Goal: Information Seeking & Learning: Learn about a topic

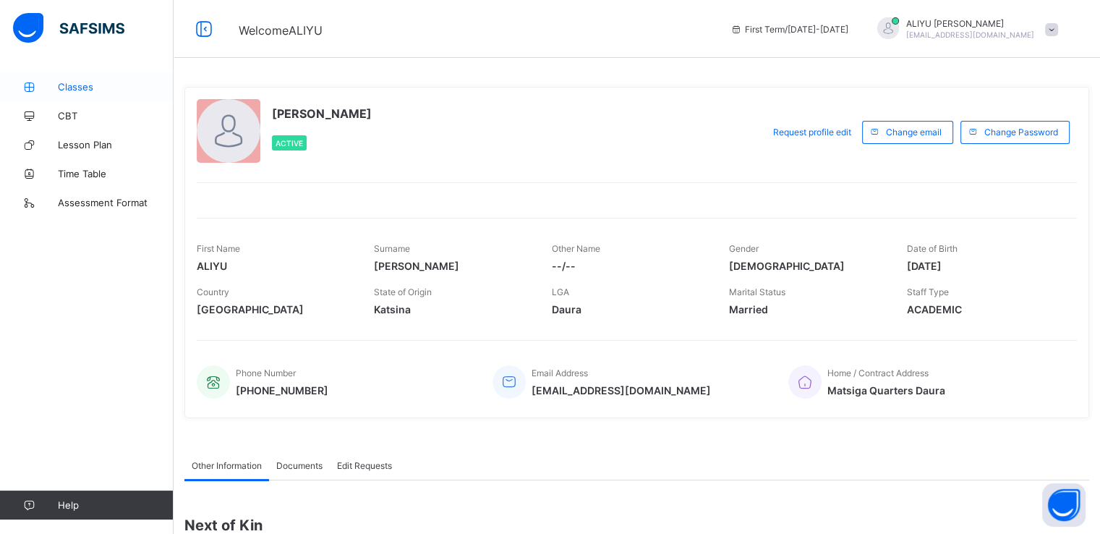
click at [67, 86] on span "Classes" at bounding box center [116, 87] width 116 height 12
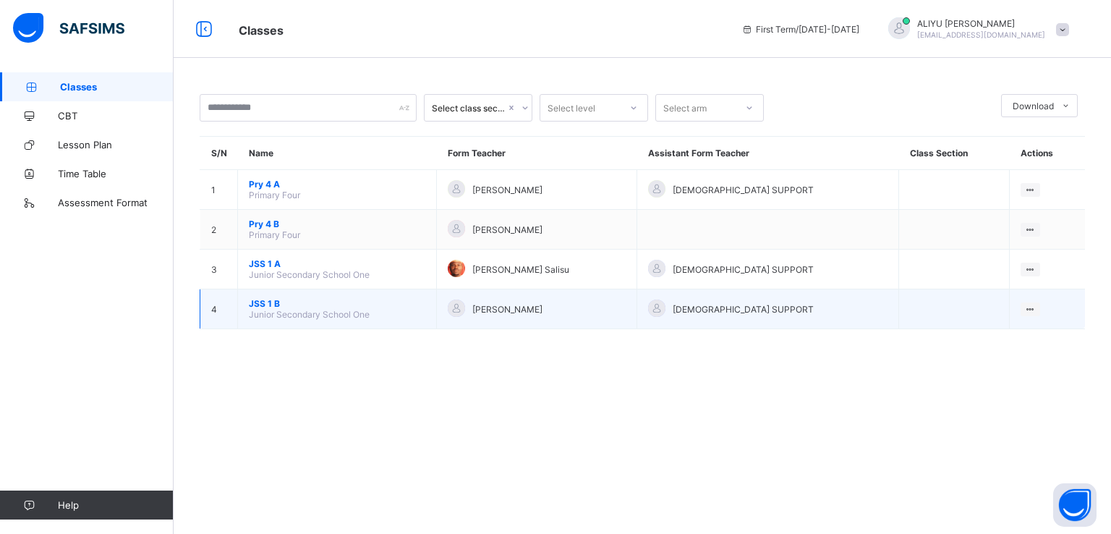
click at [584, 299] on div "[PERSON_NAME]" at bounding box center [537, 309] width 178 height 20
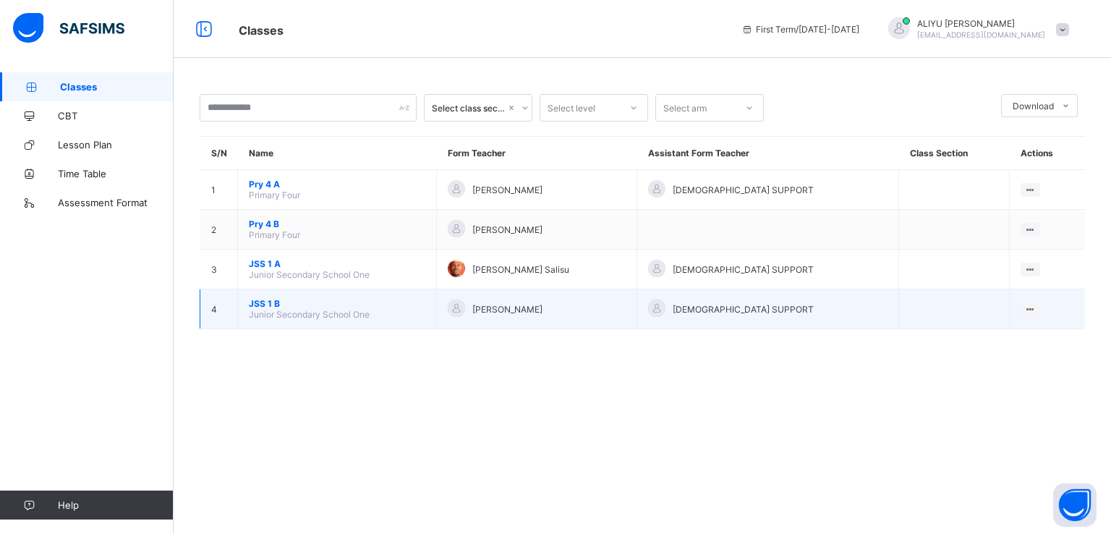
click at [903, 313] on td at bounding box center [954, 309] width 111 height 40
click at [336, 307] on span "JSS 1 B" at bounding box center [337, 303] width 176 height 11
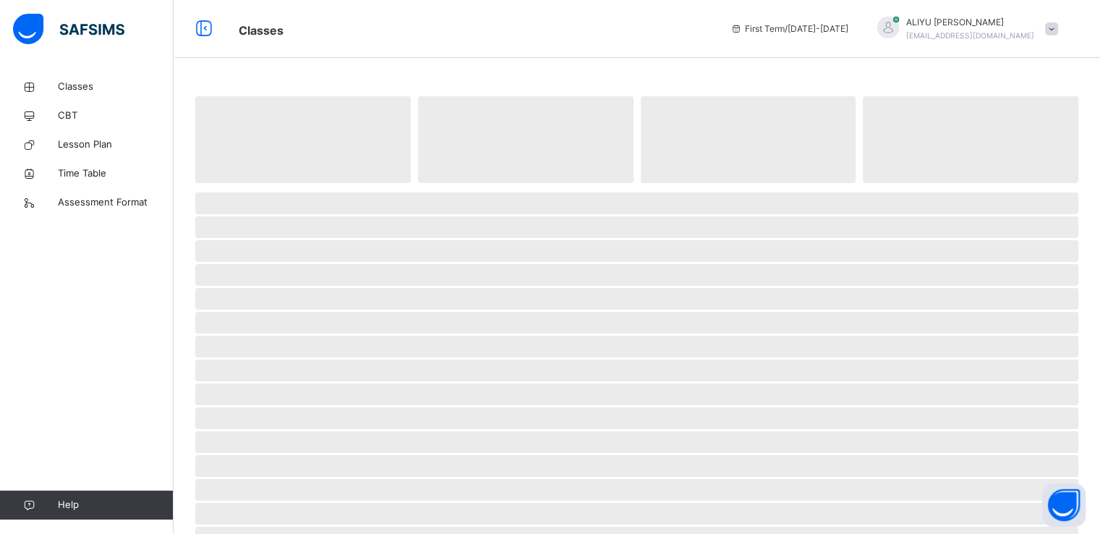
click at [336, 312] on span "‌" at bounding box center [636, 323] width 883 height 22
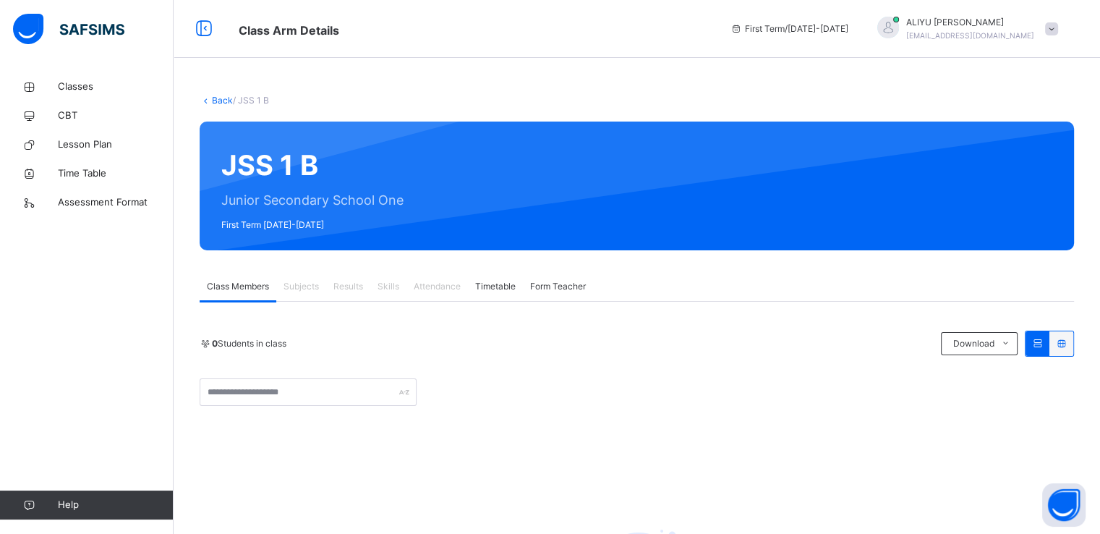
click at [440, 284] on span "Attendance" at bounding box center [437, 286] width 47 height 13
click at [435, 287] on span "Attendance" at bounding box center [437, 286] width 47 height 13
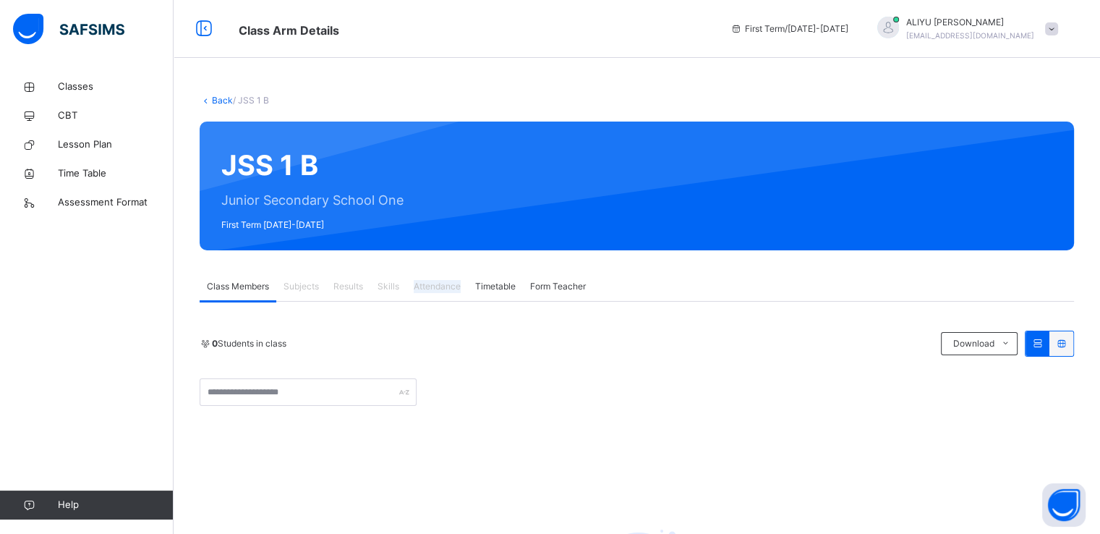
click at [435, 287] on span "Attendance" at bounding box center [437, 286] width 47 height 13
drag, startPoint x: 435, startPoint y: 287, endPoint x: 443, endPoint y: 290, distance: 8.5
click at [443, 290] on span "Attendance" at bounding box center [437, 286] width 47 height 13
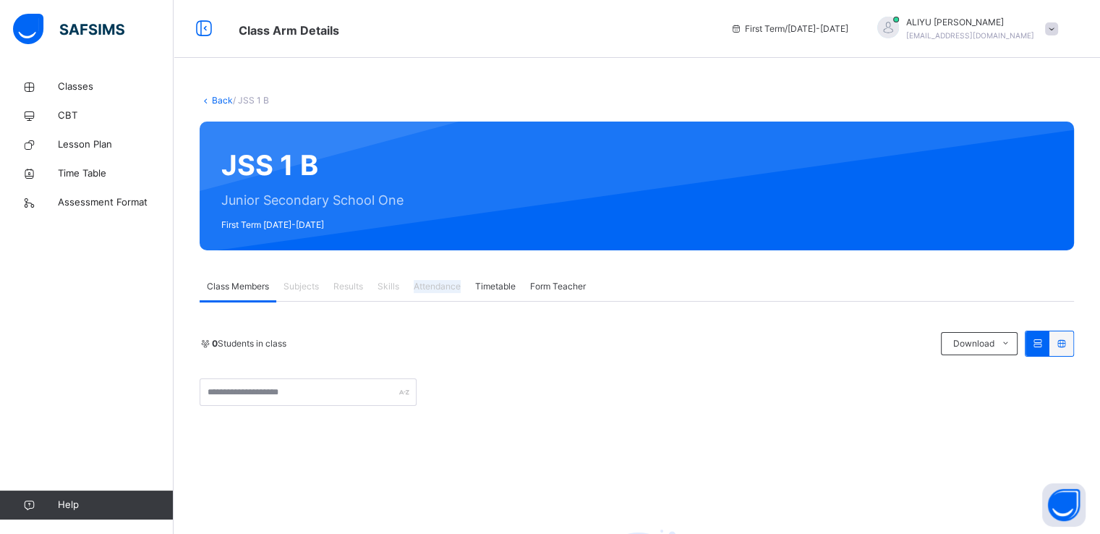
click at [443, 290] on span "Attendance" at bounding box center [437, 286] width 47 height 13
click at [90, 86] on span "Classes" at bounding box center [116, 87] width 116 height 14
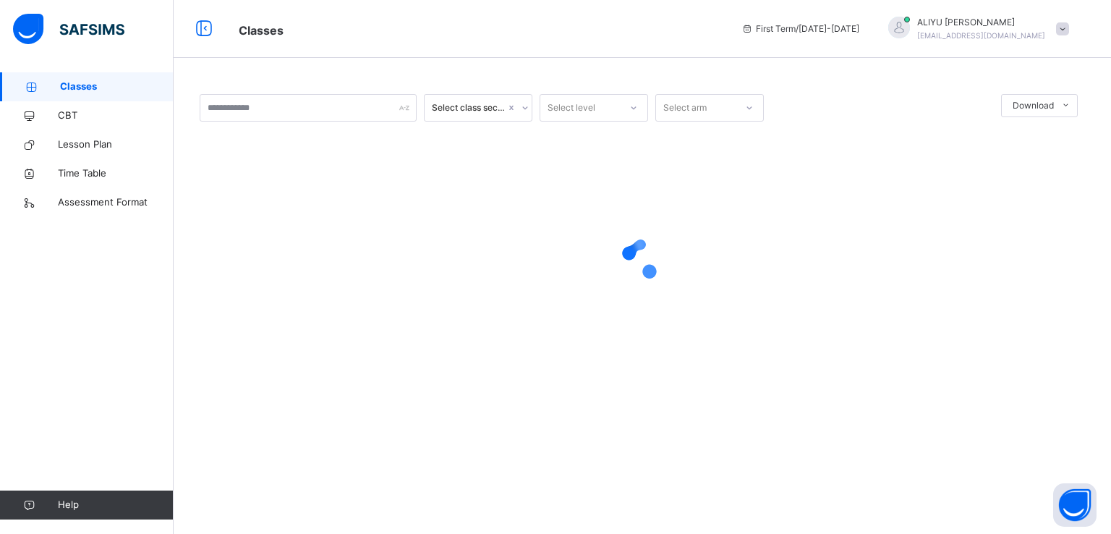
click at [90, 86] on span "Classes" at bounding box center [117, 87] width 114 height 14
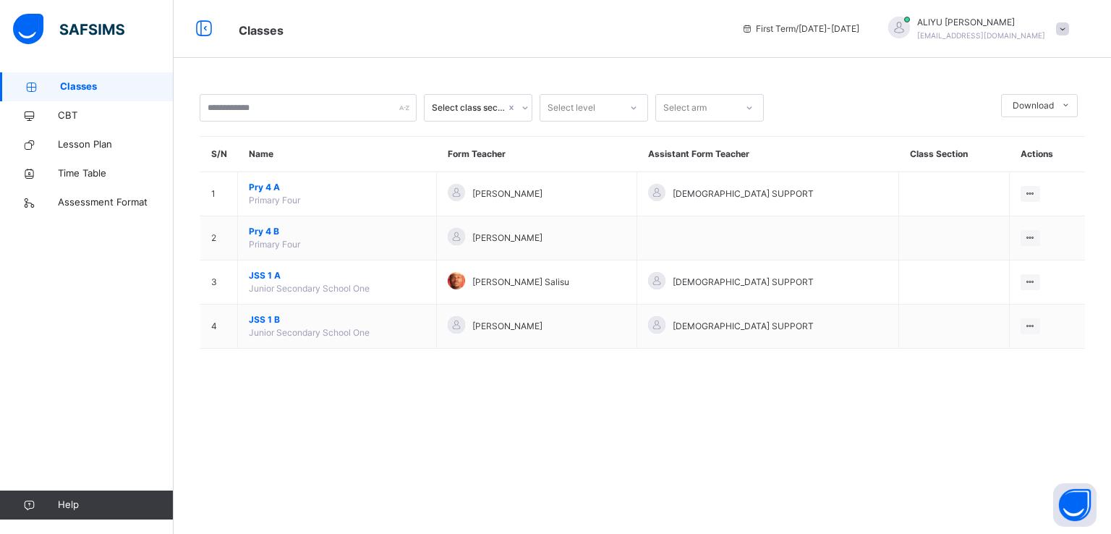
drag, startPoint x: 293, startPoint y: 362, endPoint x: 184, endPoint y: 484, distance: 163.5
click at [184, 484] on div "Select class section Select level Select arm Download Pdf Report Excel Report S…" at bounding box center [642, 267] width 937 height 534
drag, startPoint x: 27, startPoint y: 397, endPoint x: 313, endPoint y: 505, distance: 305.4
click at [313, 505] on div "Select class section Select level Select arm Download Pdf Report Excel Report S…" at bounding box center [642, 267] width 937 height 534
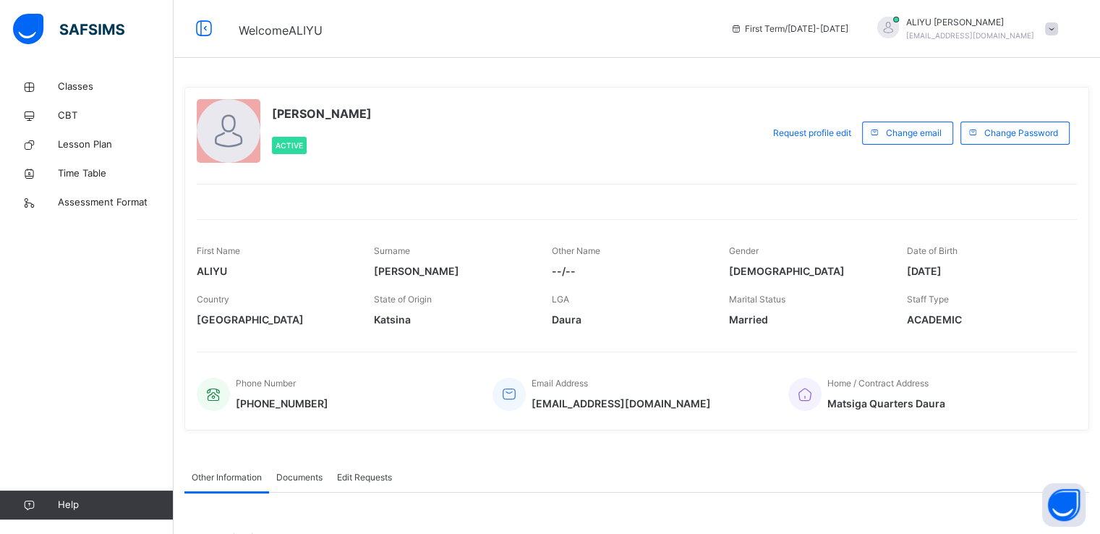
click at [209, 133] on div at bounding box center [229, 131] width 64 height 64
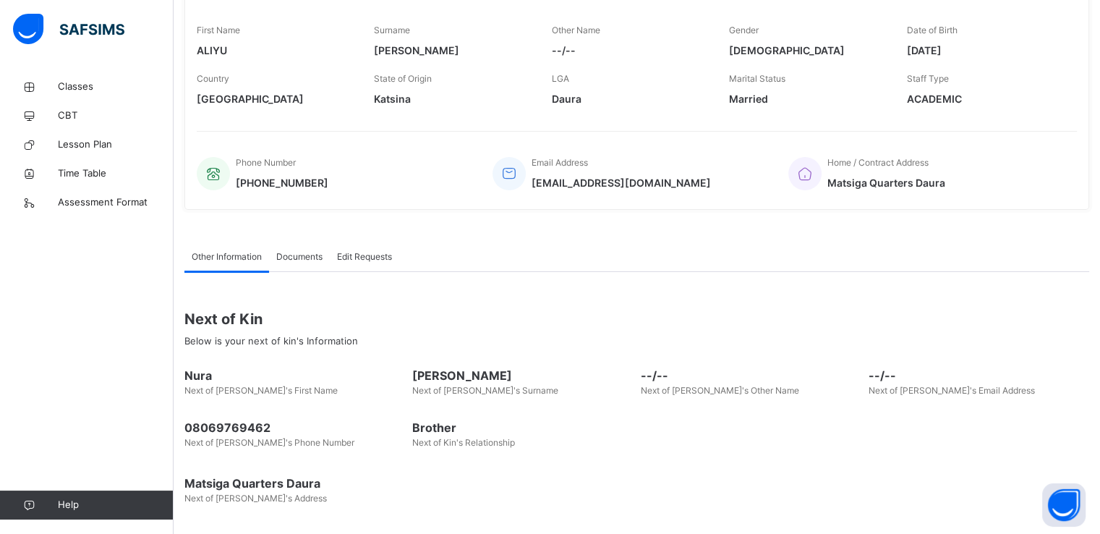
scroll to position [223, 0]
click at [78, 80] on span "Classes" at bounding box center [116, 87] width 116 height 14
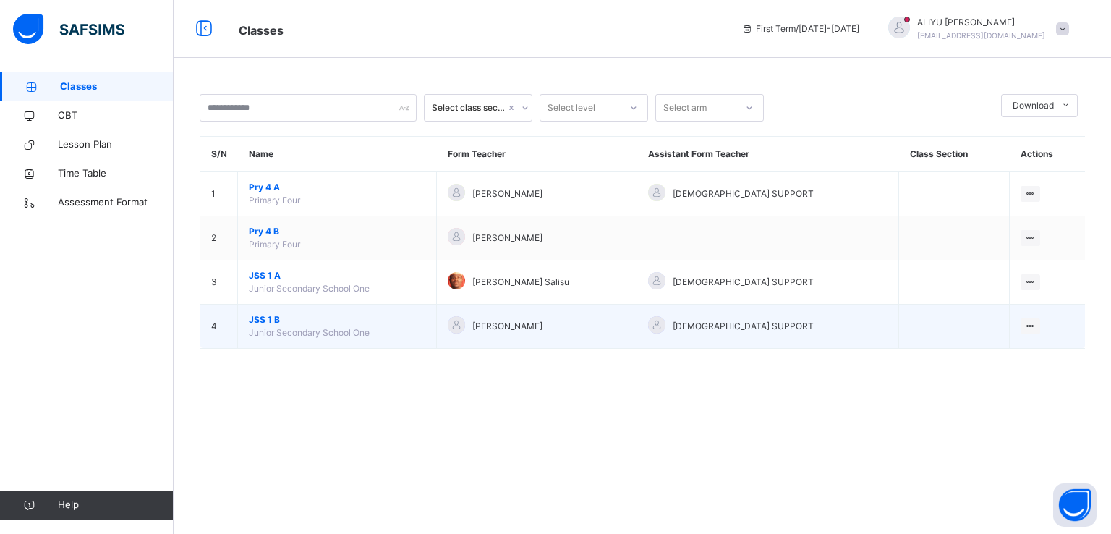
click at [498, 316] on div "[PERSON_NAME]" at bounding box center [537, 326] width 178 height 21
click at [465, 322] on div at bounding box center [456, 324] width 17 height 17
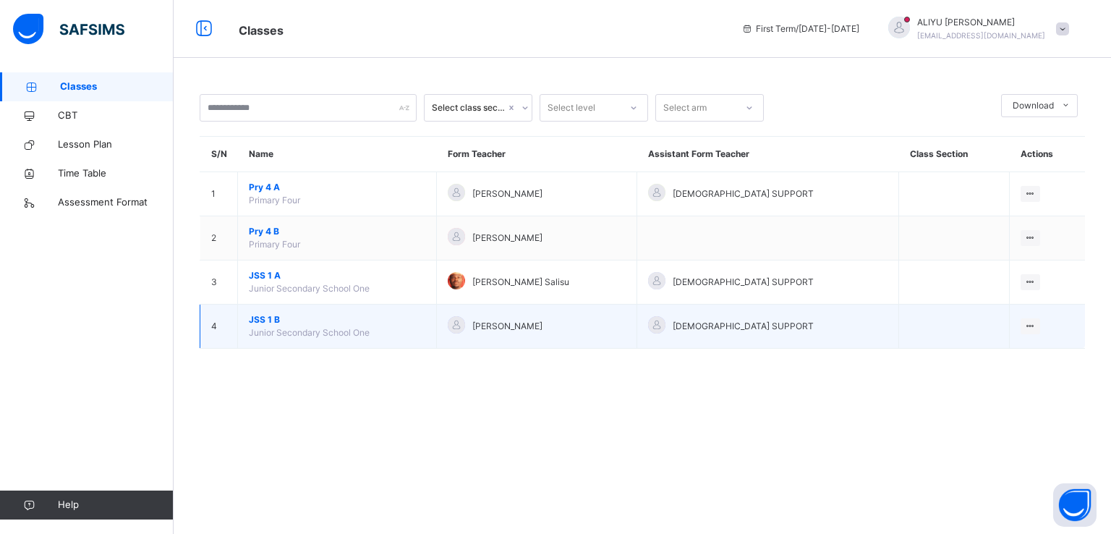
click at [346, 327] on span "Junior Secondary School One" at bounding box center [309, 332] width 121 height 11
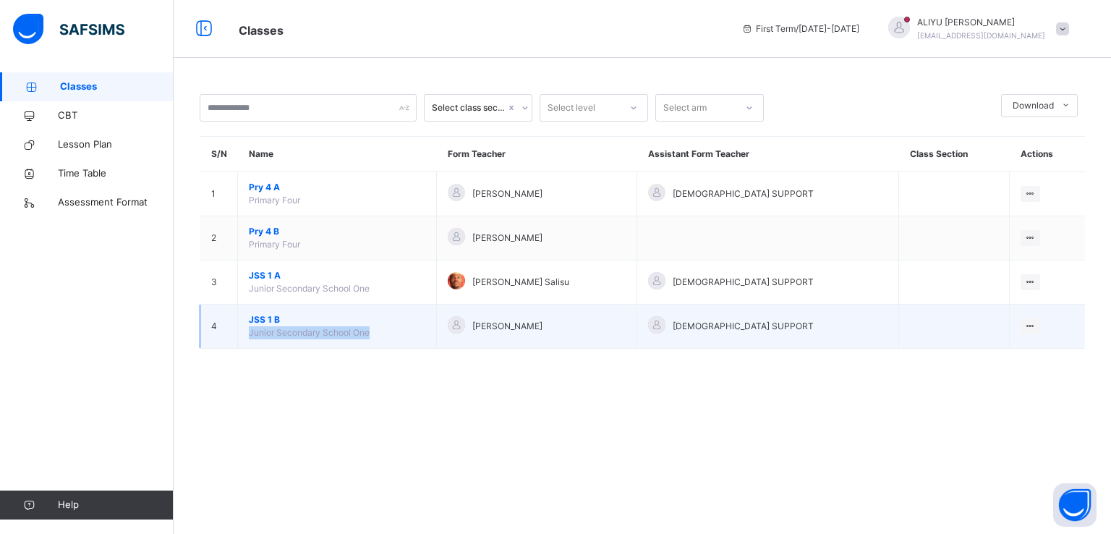
click at [346, 327] on span "Junior Secondary School One" at bounding box center [309, 332] width 121 height 11
click at [624, 326] on div "[PERSON_NAME]" at bounding box center [537, 326] width 178 height 21
click at [715, 308] on td "[DEMOGRAPHIC_DATA] SUPPORT" at bounding box center [768, 327] width 262 height 44
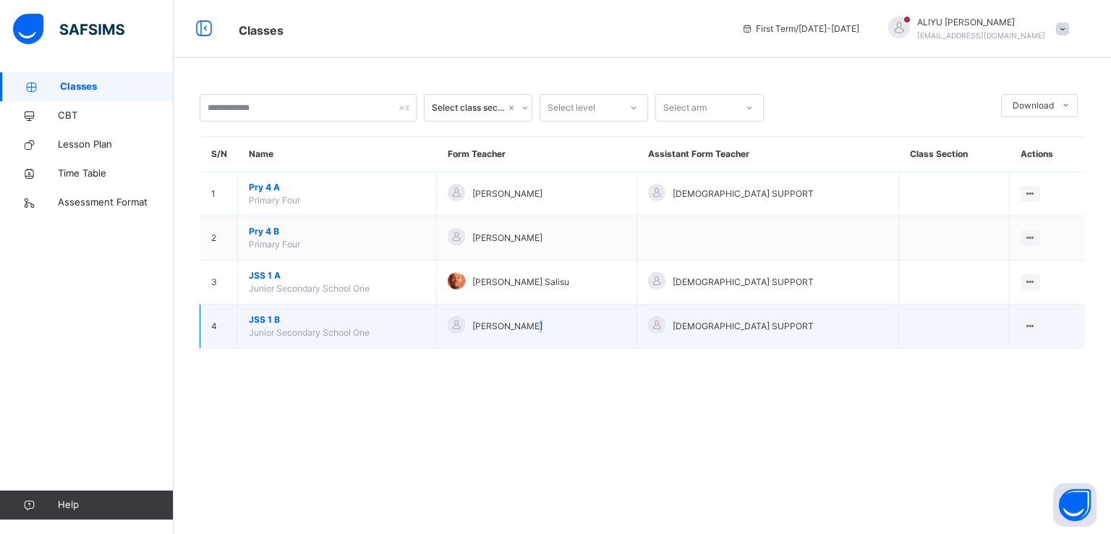
click at [715, 308] on td "[DEMOGRAPHIC_DATA] SUPPORT" at bounding box center [768, 327] width 262 height 44
click at [637, 328] on td "[PERSON_NAME]" at bounding box center [537, 327] width 200 height 44
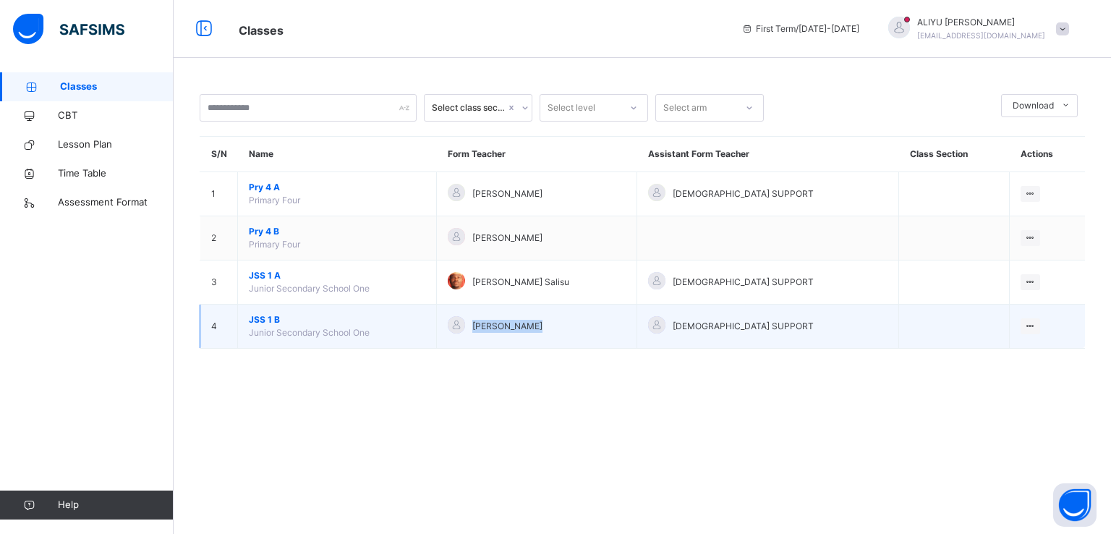
click at [637, 328] on td "[PERSON_NAME]" at bounding box center [537, 327] width 200 height 44
click at [250, 319] on span "JSS 1 B" at bounding box center [337, 319] width 176 height 13
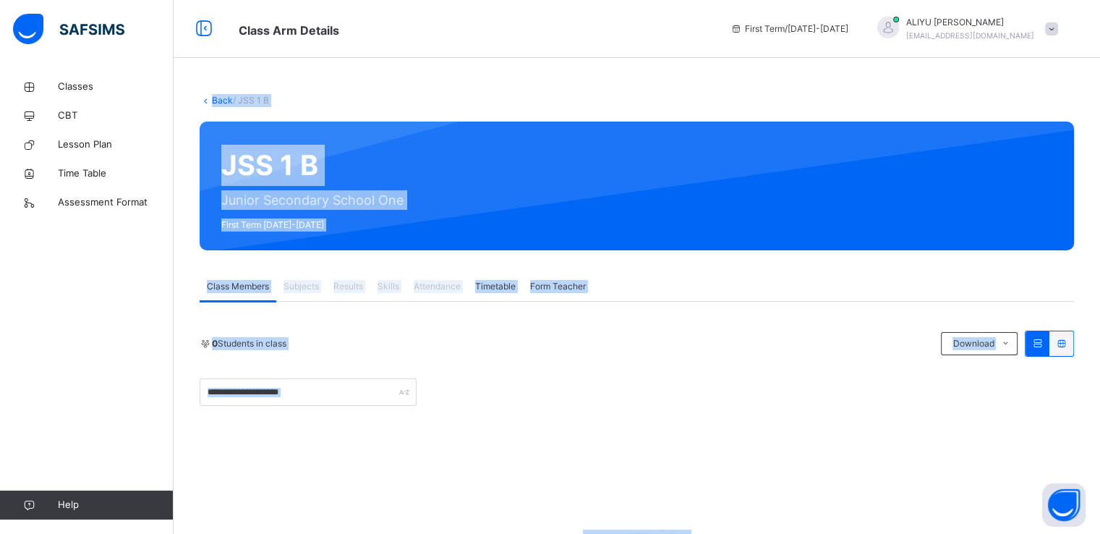
click at [558, 287] on span "Form Teacher" at bounding box center [558, 286] width 56 height 13
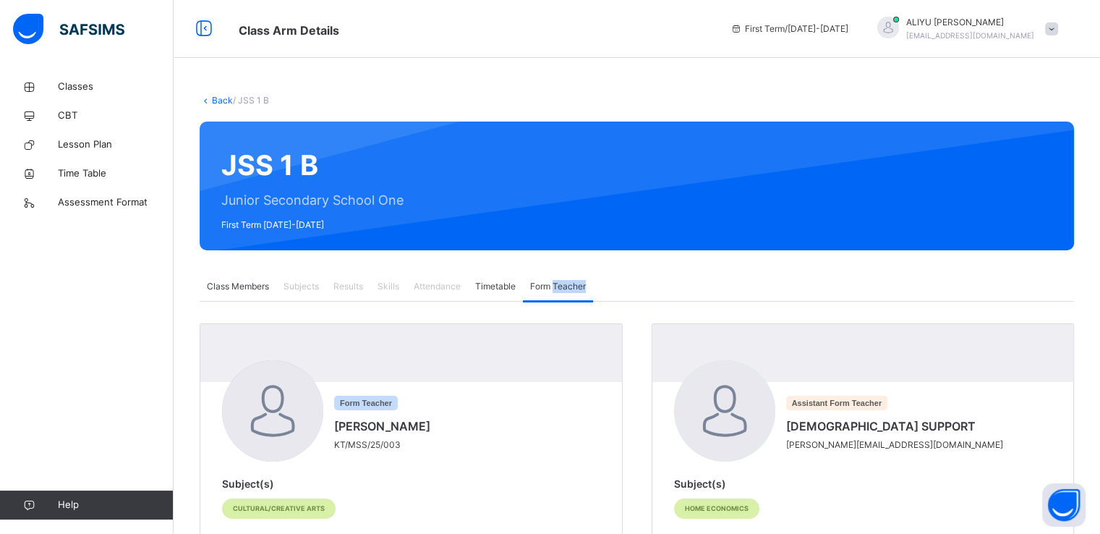
click at [558, 287] on span "Form Teacher" at bounding box center [558, 286] width 56 height 13
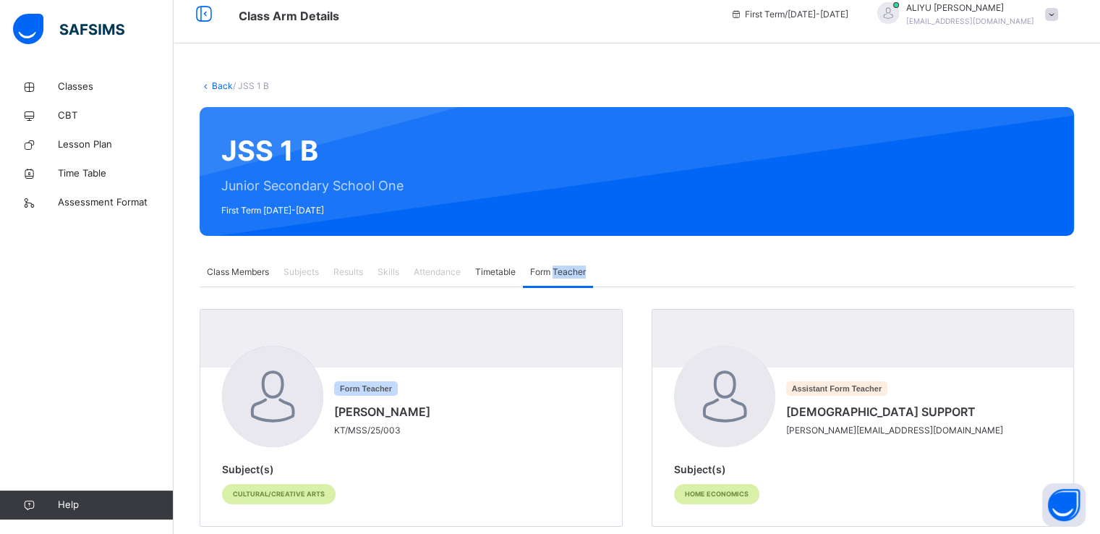
scroll to position [43, 0]
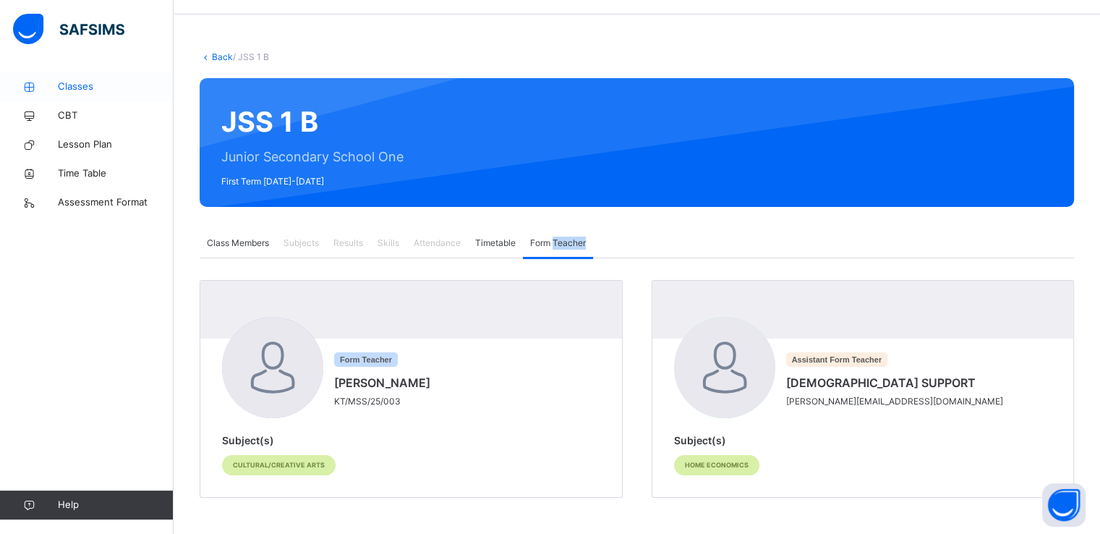
click at [69, 86] on span "Classes" at bounding box center [116, 87] width 116 height 14
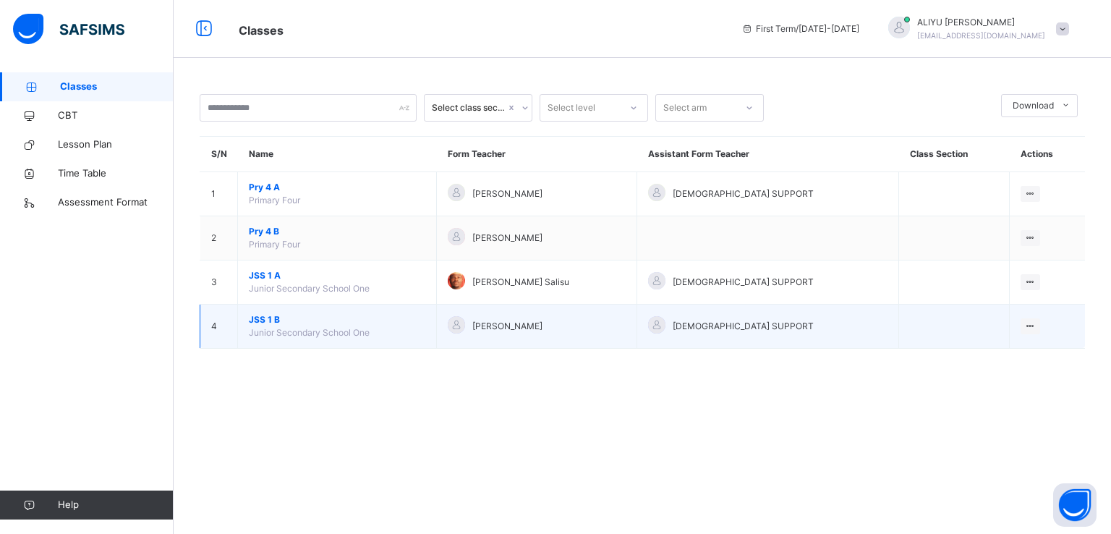
click at [425, 313] on span "JSS 1 B" at bounding box center [337, 319] width 176 height 13
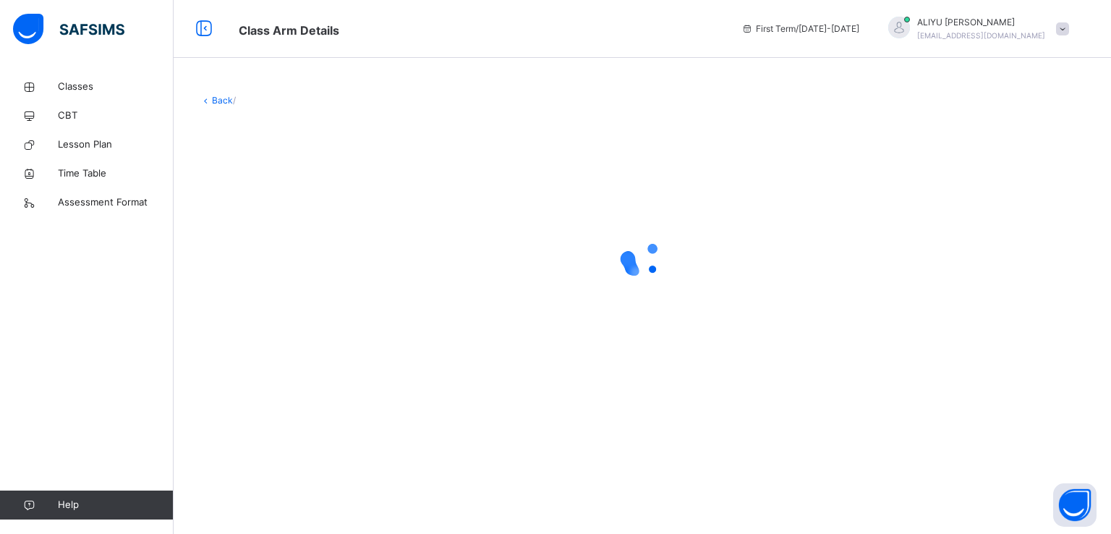
click at [434, 312] on div at bounding box center [642, 259] width 885 height 275
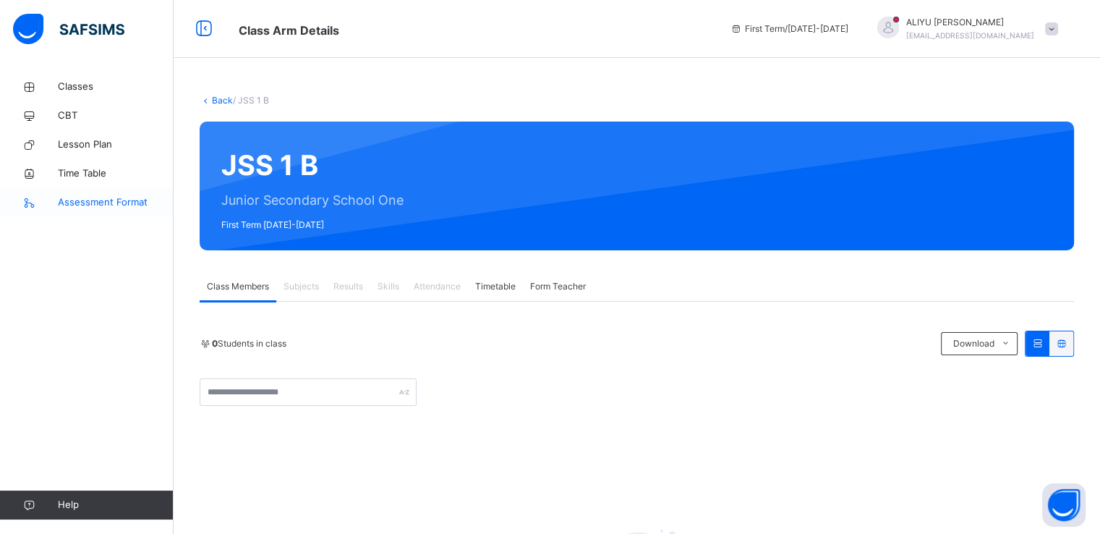
click at [122, 203] on span "Assessment Format" at bounding box center [116, 202] width 116 height 14
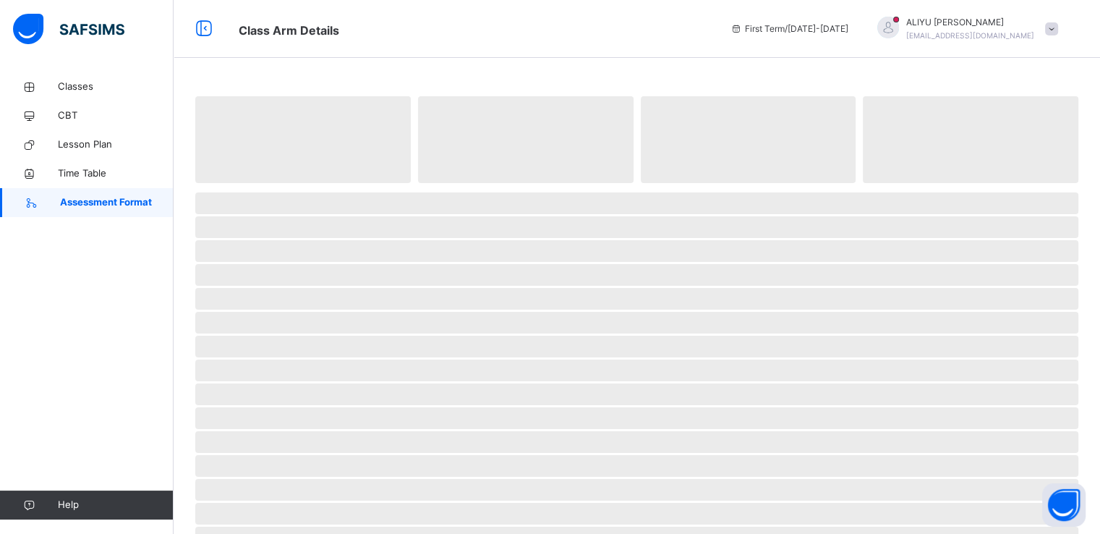
click at [122, 203] on span "Assessment Format" at bounding box center [117, 202] width 114 height 14
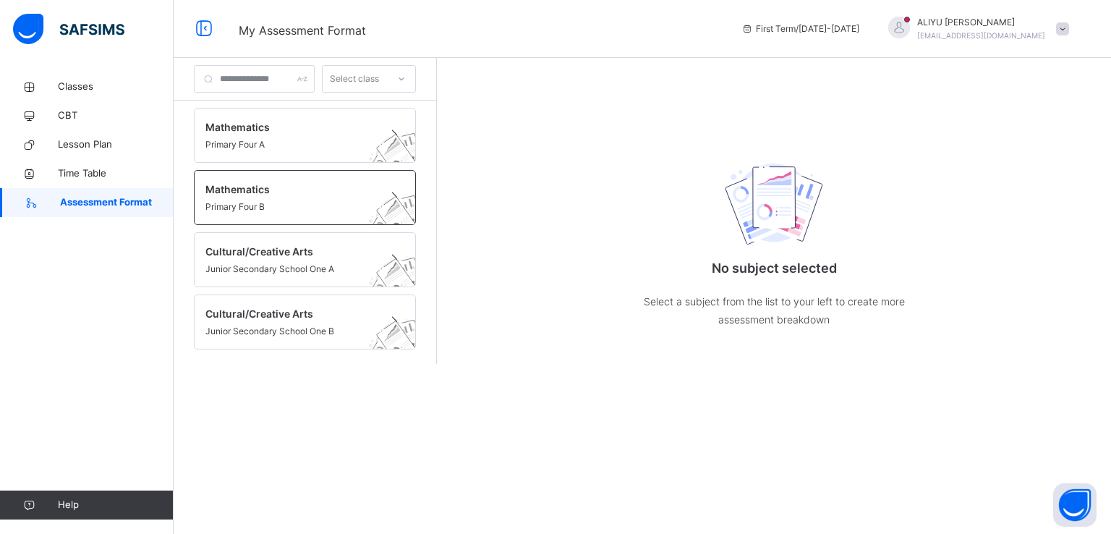
click at [276, 183] on span "Mathematics" at bounding box center [290, 189] width 171 height 15
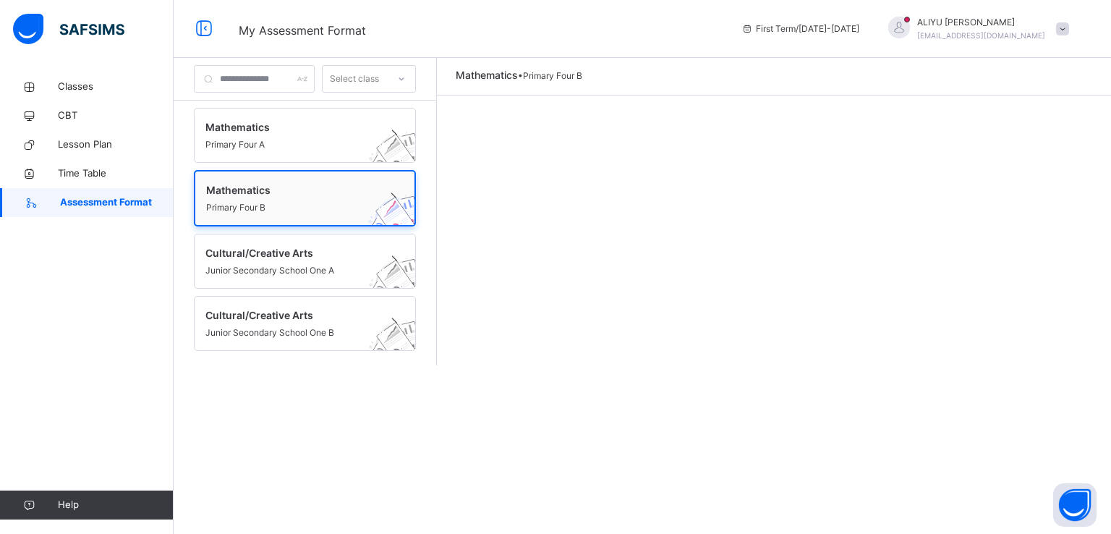
click at [276, 183] on span "Mathematics" at bounding box center [291, 189] width 170 height 15
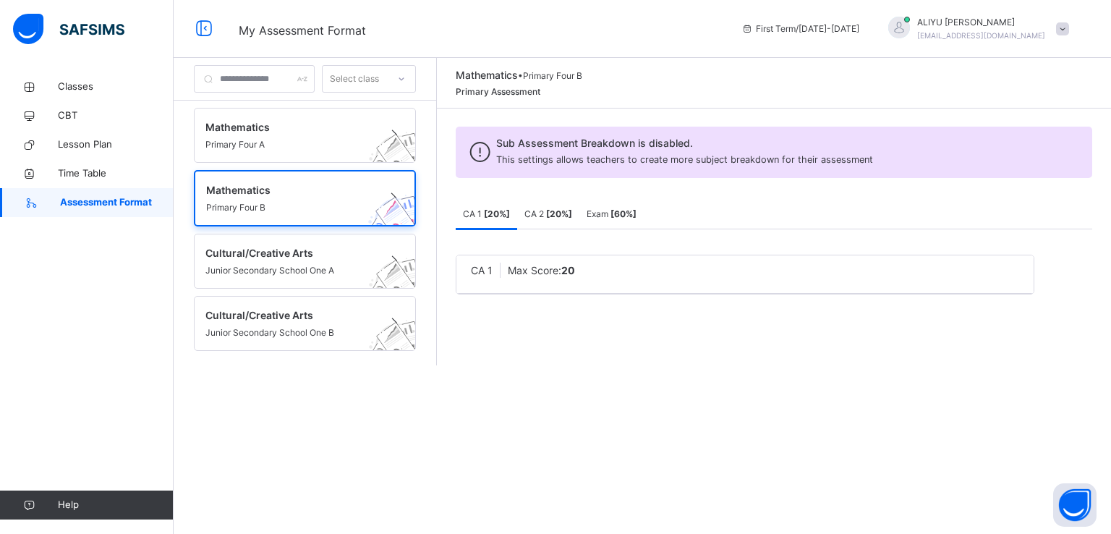
click at [579, 224] on div "CA 2 [ 20 %]" at bounding box center [548, 214] width 62 height 29
click at [629, 218] on span "Exam [ 60 %]" at bounding box center [612, 213] width 50 height 11
click at [517, 228] on div "CA 1 [ 20 %]" at bounding box center [486, 214] width 61 height 29
click at [104, 114] on span "CBT" at bounding box center [116, 116] width 116 height 14
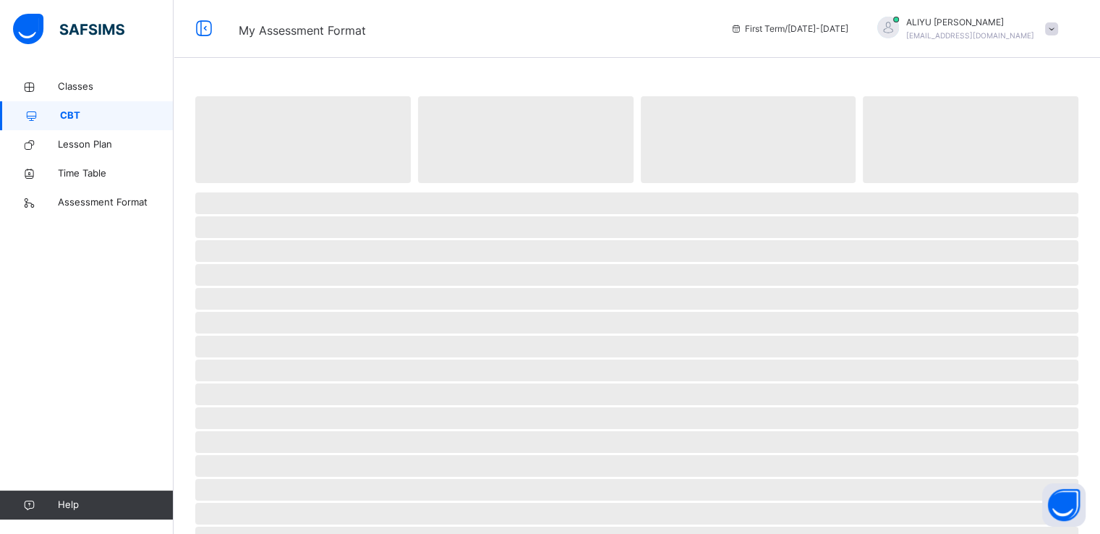
click at [104, 114] on span "CBT" at bounding box center [117, 116] width 114 height 14
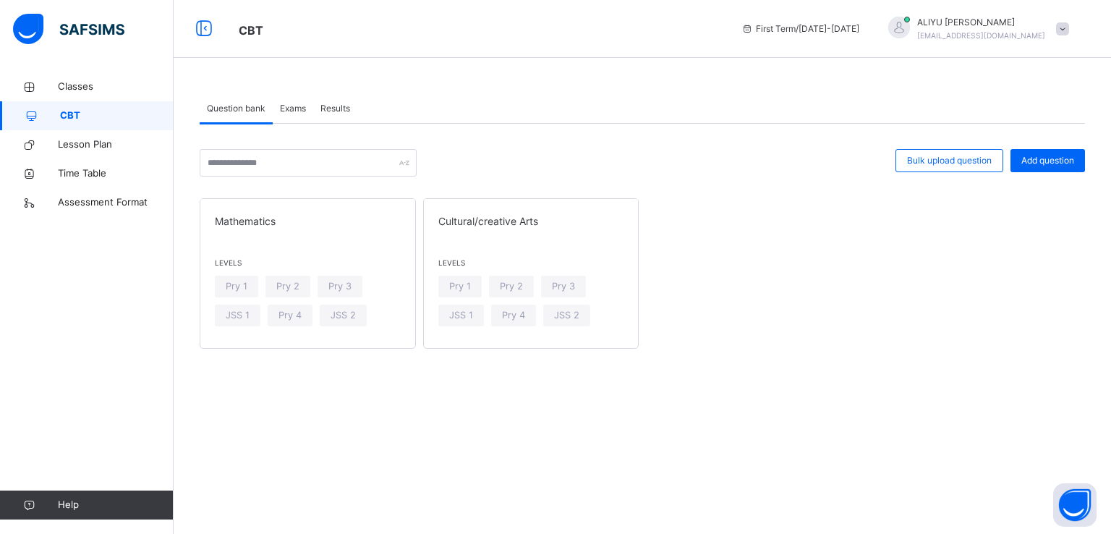
click at [294, 110] on span "Exams" at bounding box center [293, 108] width 26 height 13
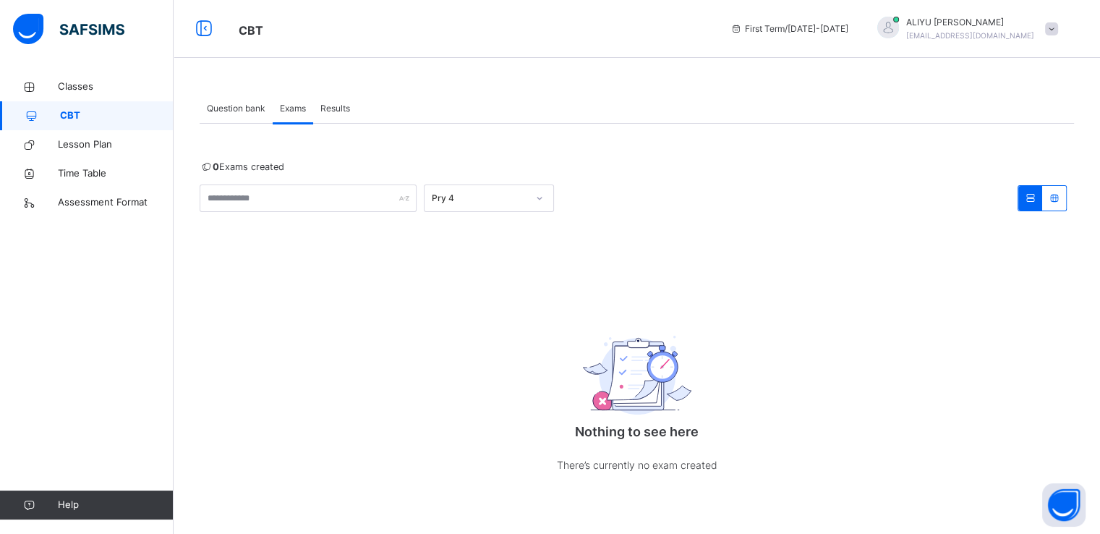
click at [341, 99] on div "Results" at bounding box center [335, 108] width 44 height 29
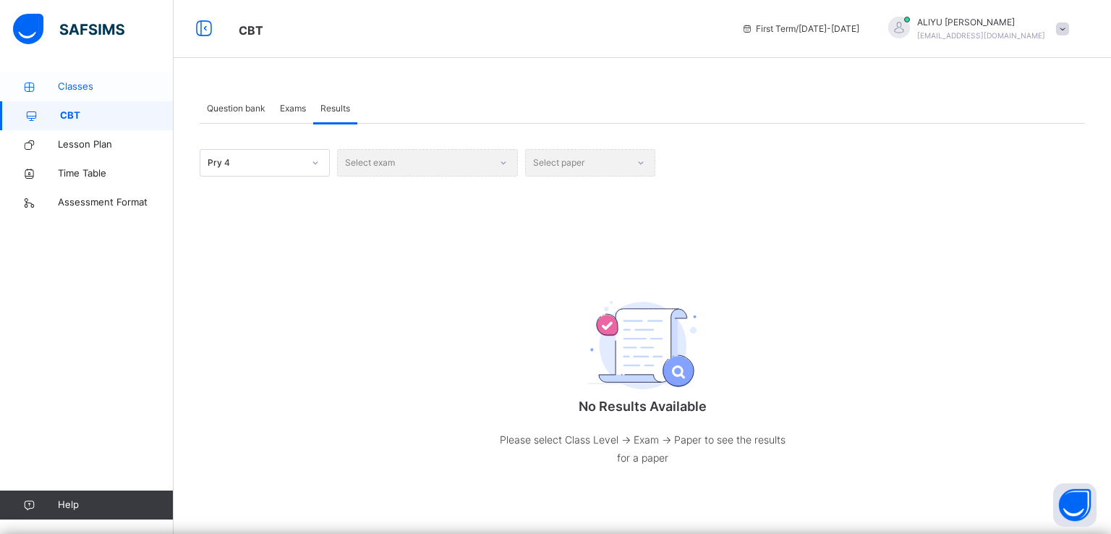
click at [96, 80] on span "Classes" at bounding box center [116, 87] width 116 height 14
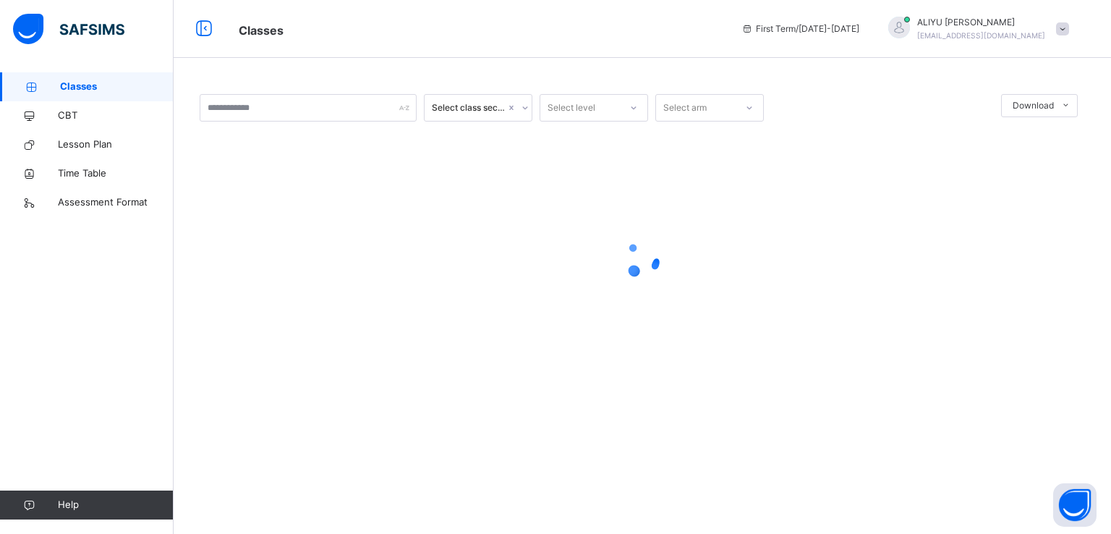
click at [96, 80] on span "Classes" at bounding box center [117, 87] width 114 height 14
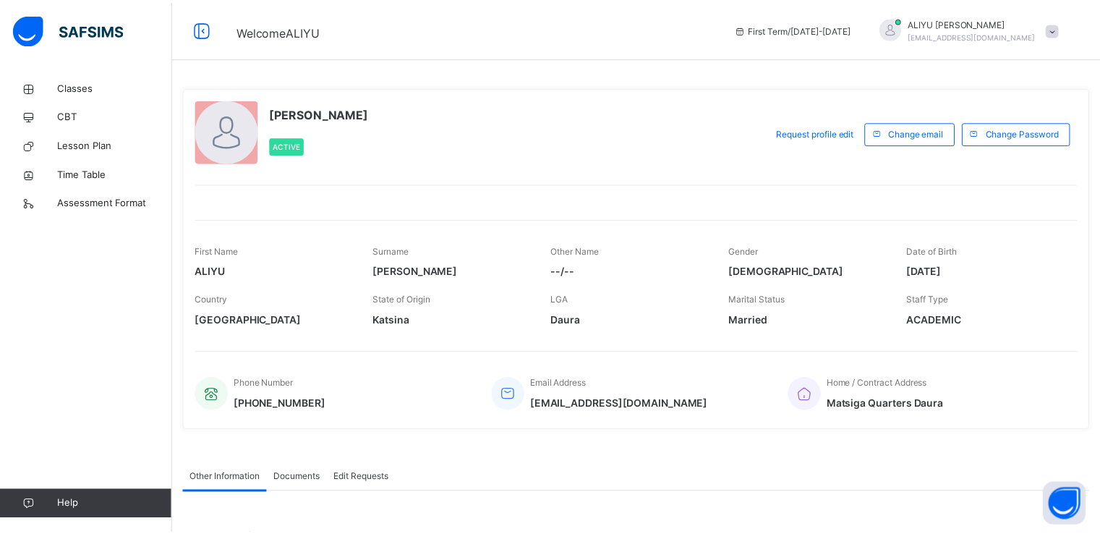
scroll to position [223, 0]
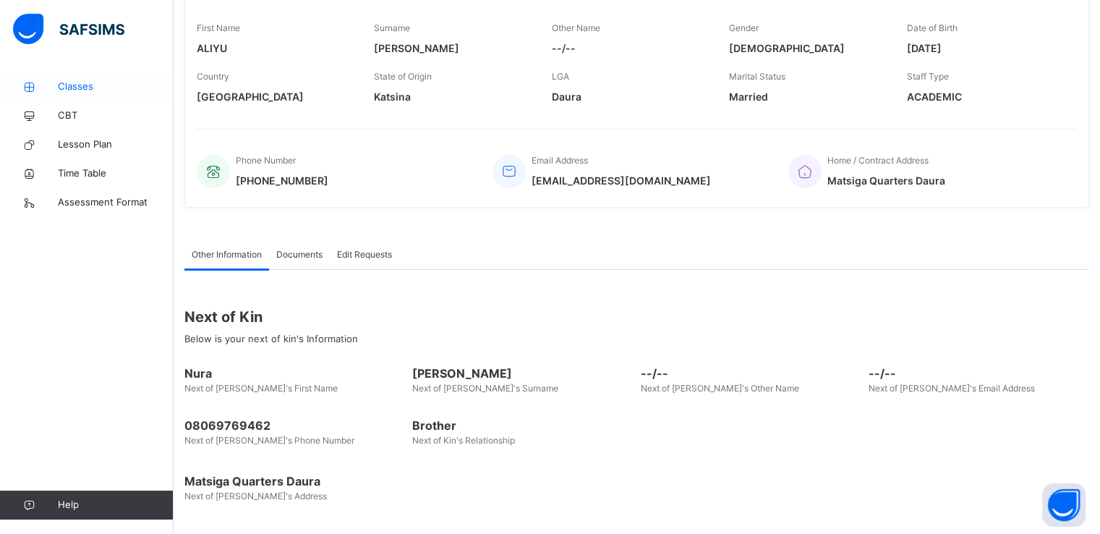
click at [98, 82] on span "Classes" at bounding box center [116, 87] width 116 height 14
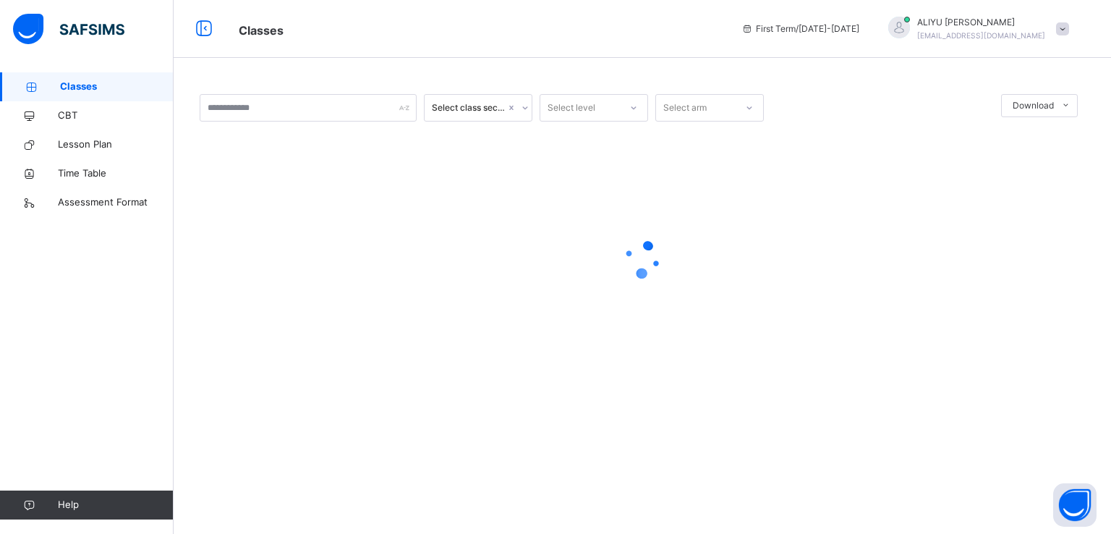
click at [98, 82] on span "Classes" at bounding box center [117, 87] width 114 height 14
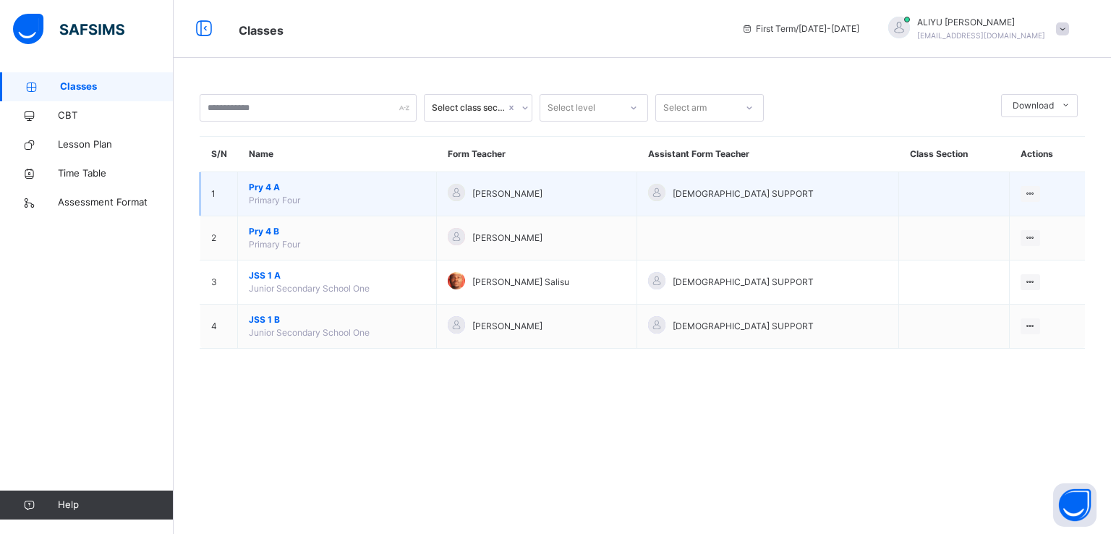
click at [289, 202] on span "Primary Four" at bounding box center [274, 200] width 51 height 11
click at [263, 201] on span "Primary Four" at bounding box center [274, 200] width 51 height 11
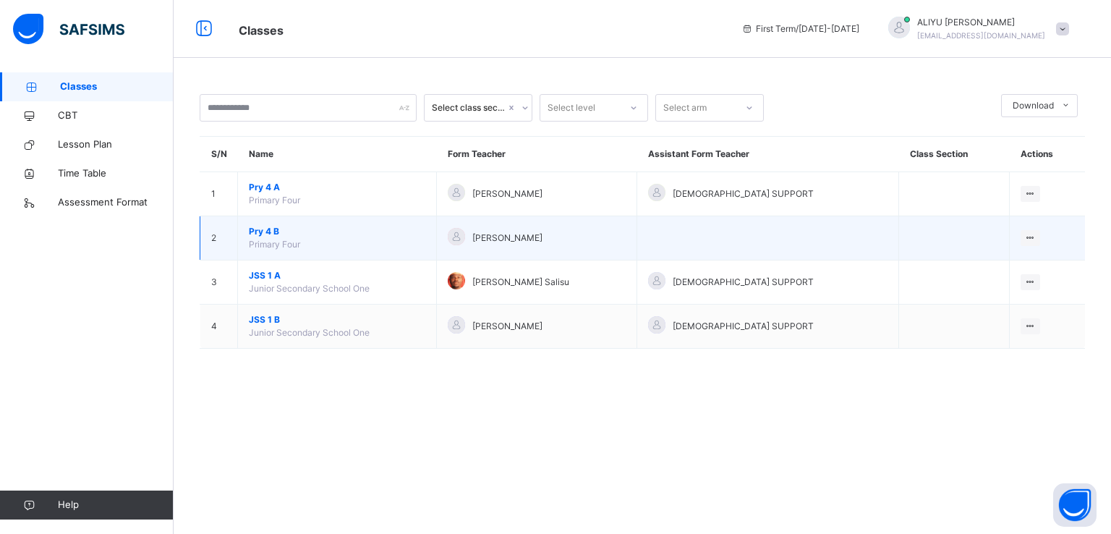
click at [338, 224] on td "Pry 4 B Primary Four" at bounding box center [337, 238] width 199 height 44
click at [437, 234] on td "Pry 4 B Primary Four" at bounding box center [337, 238] width 199 height 44
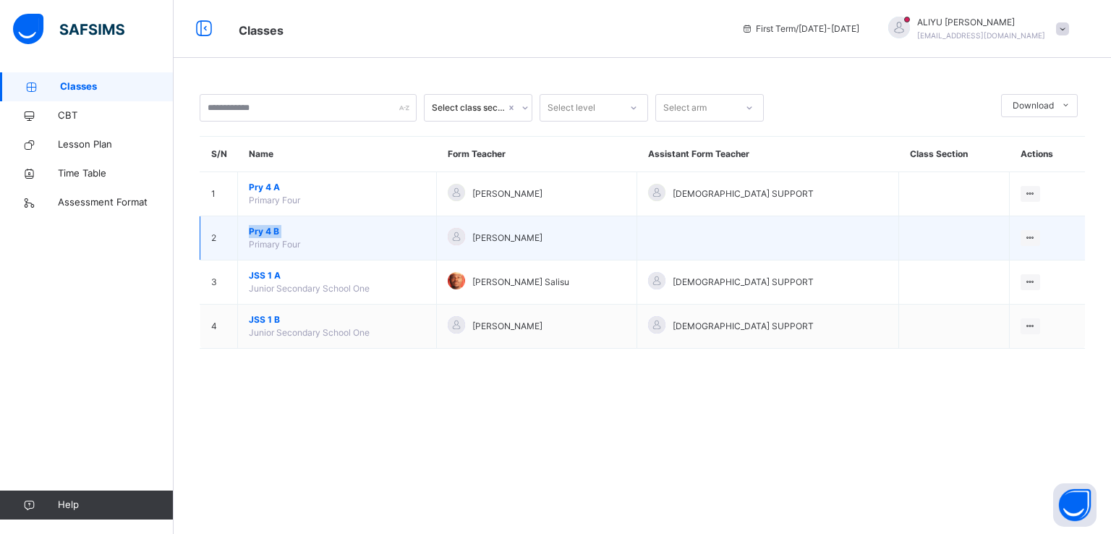
click at [437, 234] on td "Pry 4 B Primary Four" at bounding box center [337, 238] width 199 height 44
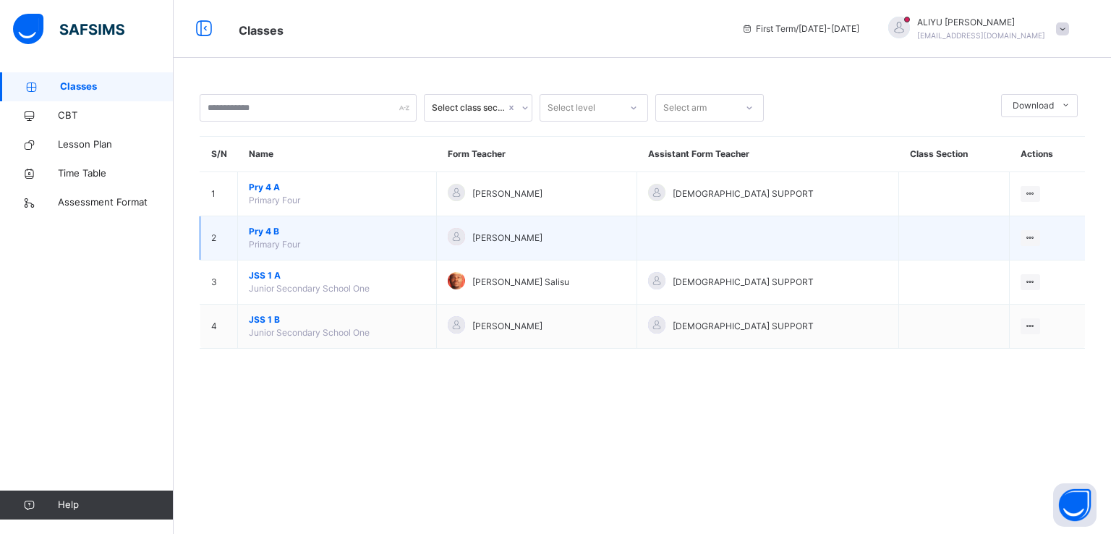
click at [437, 234] on td "Pry 4 B Primary Four" at bounding box center [337, 238] width 199 height 44
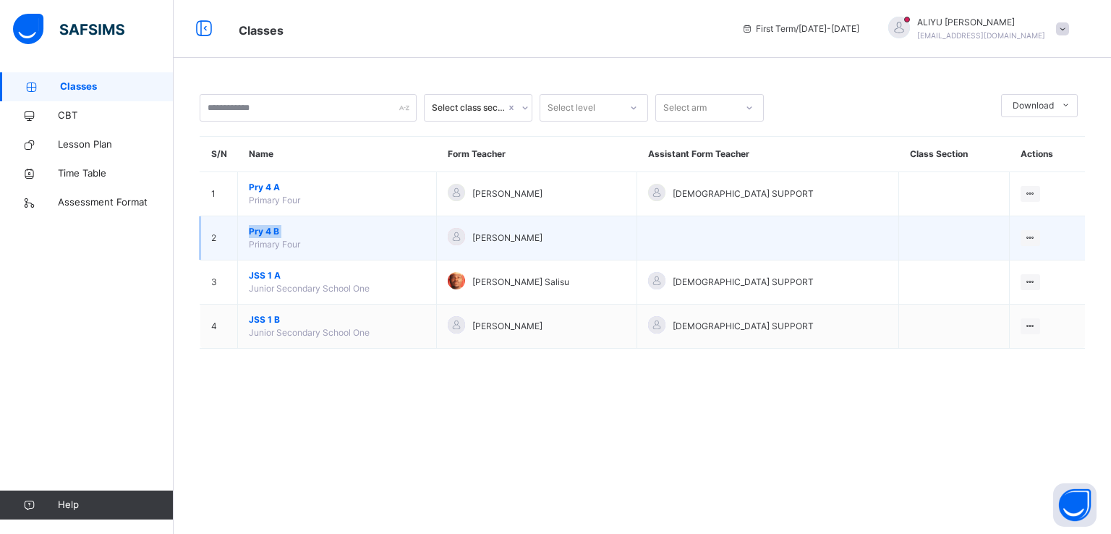
click at [437, 234] on td "Pry 4 B Primary Four" at bounding box center [337, 238] width 199 height 44
drag, startPoint x: 455, startPoint y: 234, endPoint x: 339, endPoint y: 239, distance: 116.6
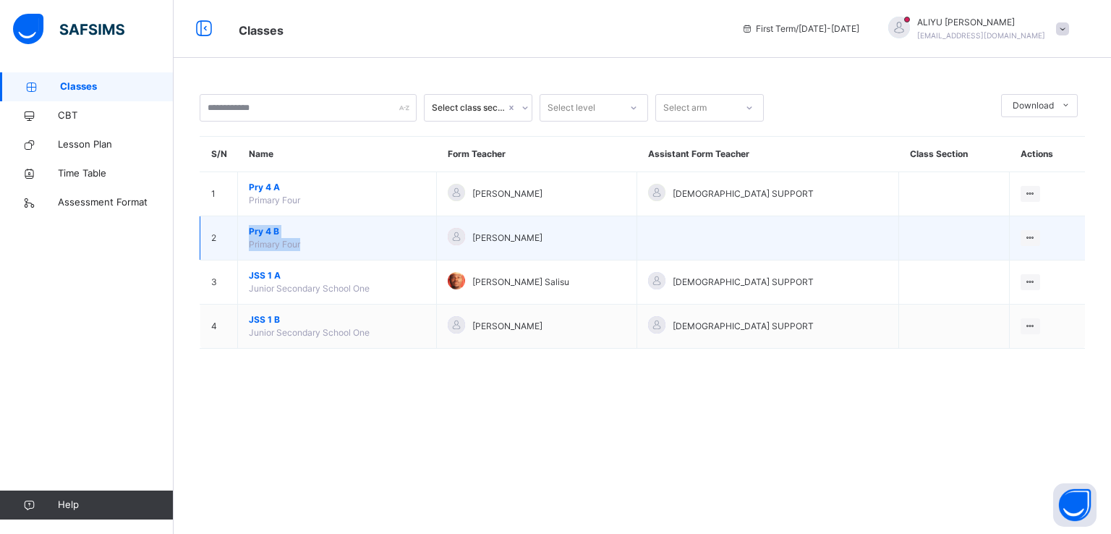
click at [339, 239] on td "Pry 4 B Primary Four" at bounding box center [337, 238] width 199 height 44
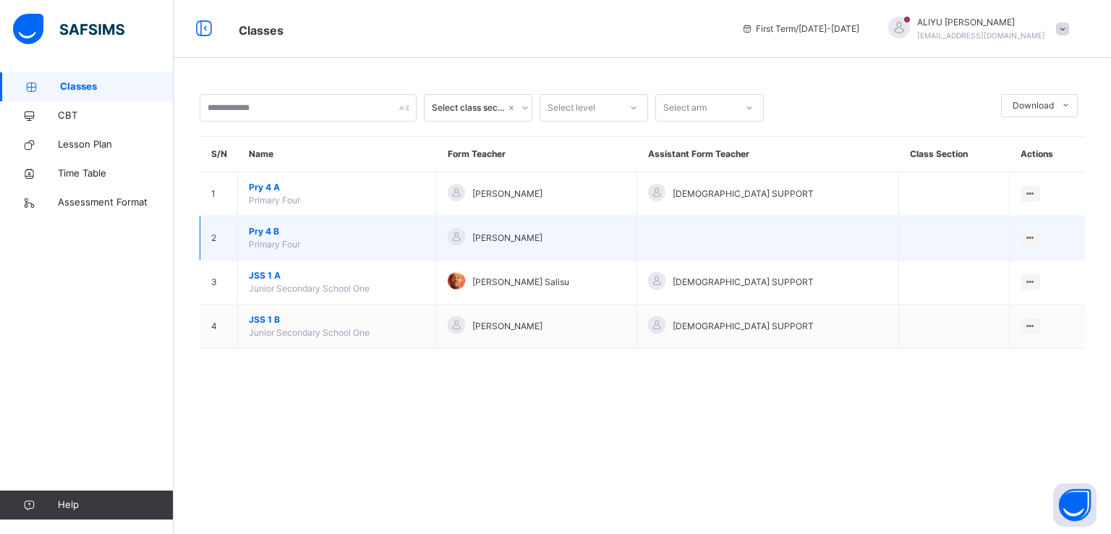
click at [228, 222] on td "2" at bounding box center [219, 238] width 38 height 44
click at [503, 242] on span "[PERSON_NAME]" at bounding box center [507, 237] width 70 height 13
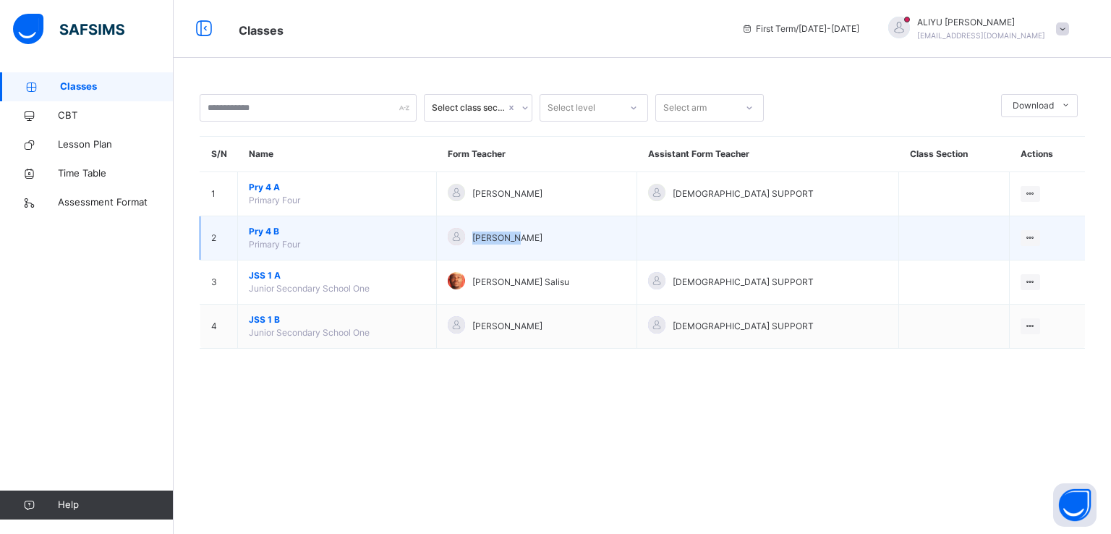
click at [503, 242] on span "[PERSON_NAME]" at bounding box center [507, 237] width 70 height 13
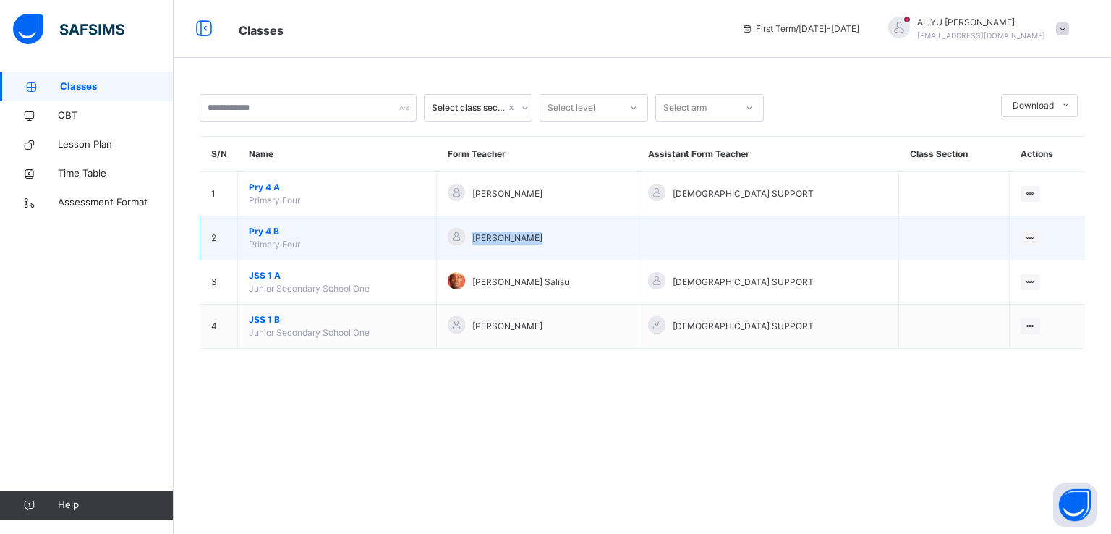
click at [503, 242] on span "[PERSON_NAME]" at bounding box center [507, 237] width 70 height 13
click at [1015, 267] on div "View Class" at bounding box center [1011, 267] width 45 height 14
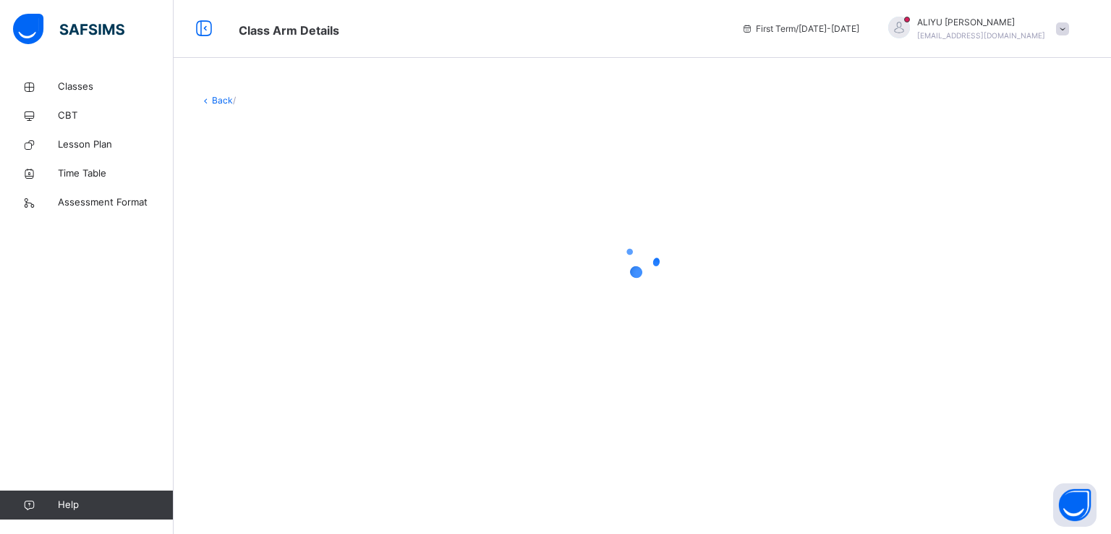
click at [1015, 267] on div at bounding box center [642, 259] width 885 height 58
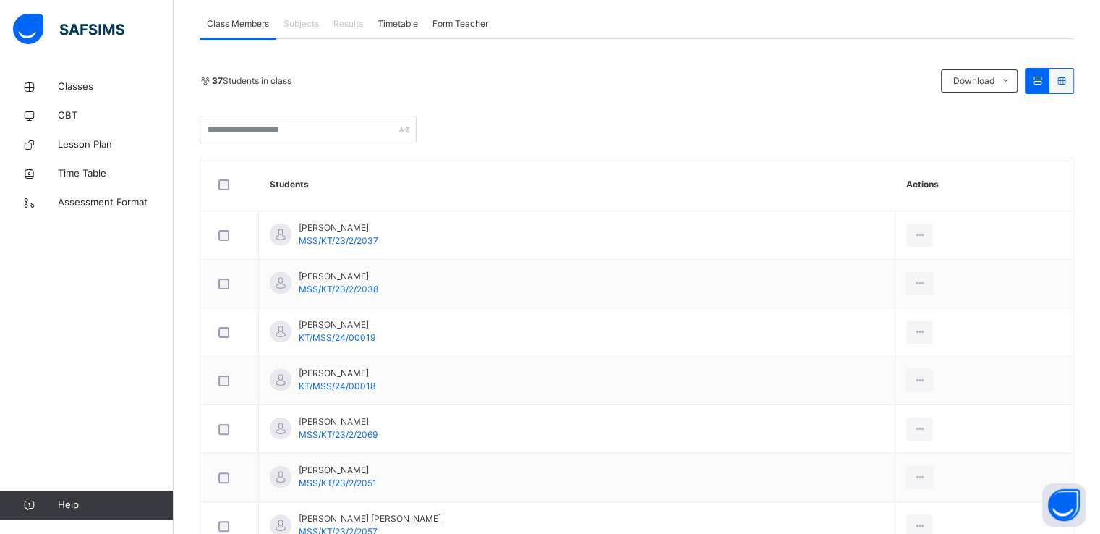
scroll to position [260, 0]
click at [909, 188] on th "Actions" at bounding box center [985, 187] width 178 height 53
click at [51, 88] on icon at bounding box center [29, 87] width 58 height 11
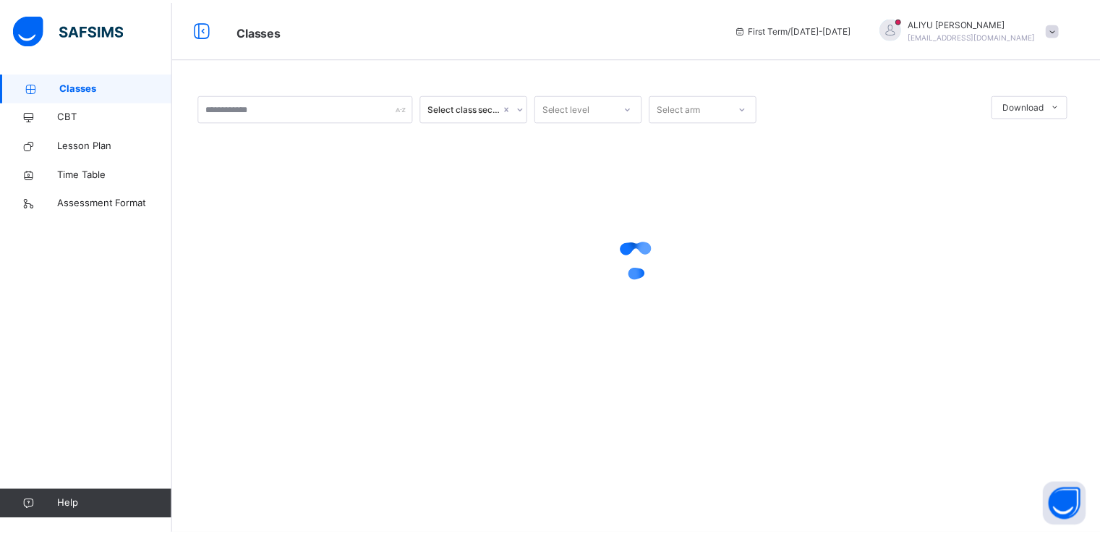
scroll to position [223, 0]
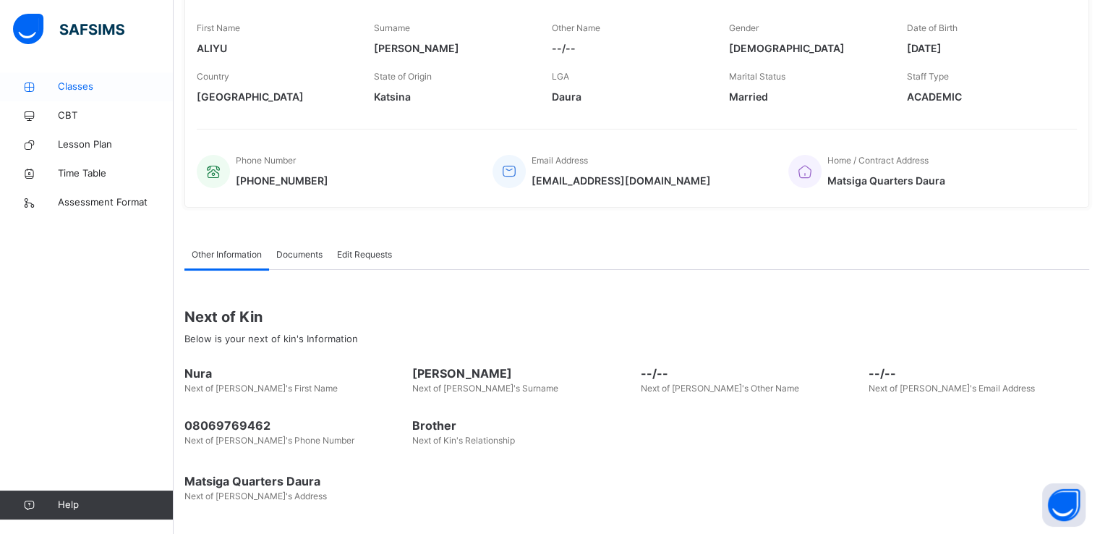
click at [88, 93] on span "Classes" at bounding box center [116, 87] width 116 height 14
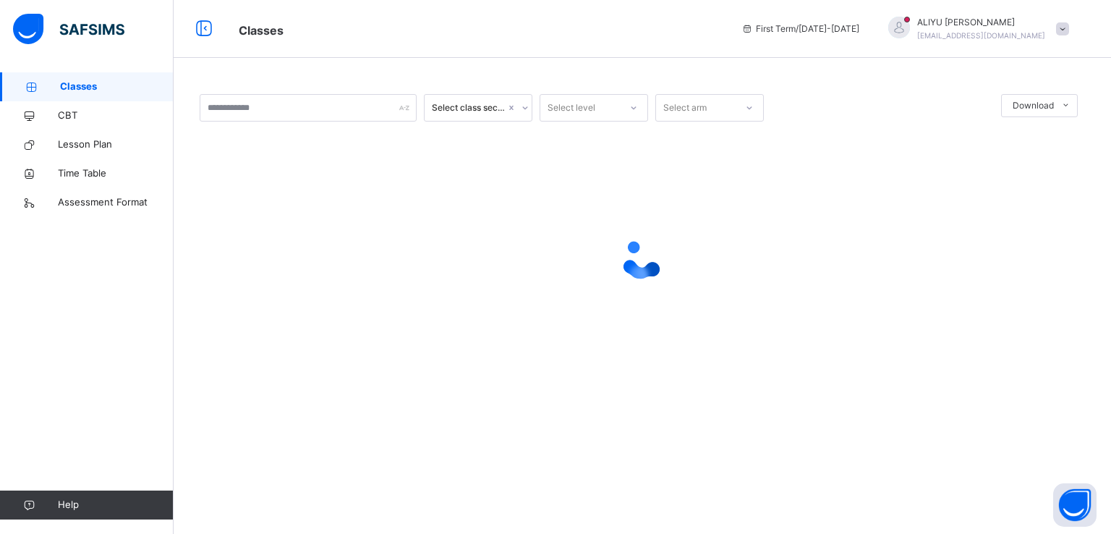
click at [88, 93] on span "Classes" at bounding box center [117, 87] width 114 height 14
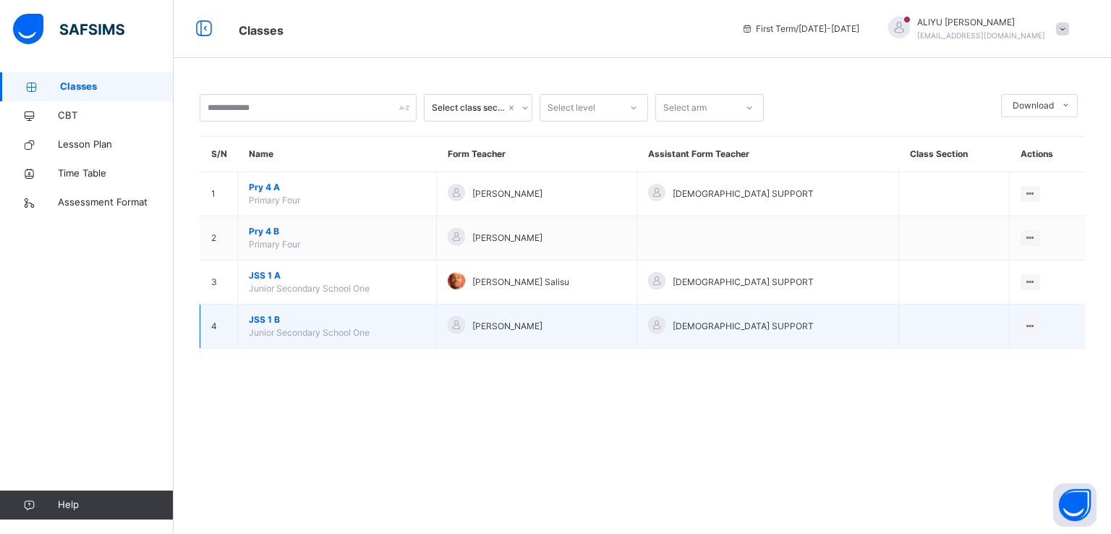
click at [347, 328] on span "Junior Secondary School One" at bounding box center [309, 332] width 121 height 11
click at [328, 328] on span "Junior Secondary School One" at bounding box center [309, 332] width 121 height 11
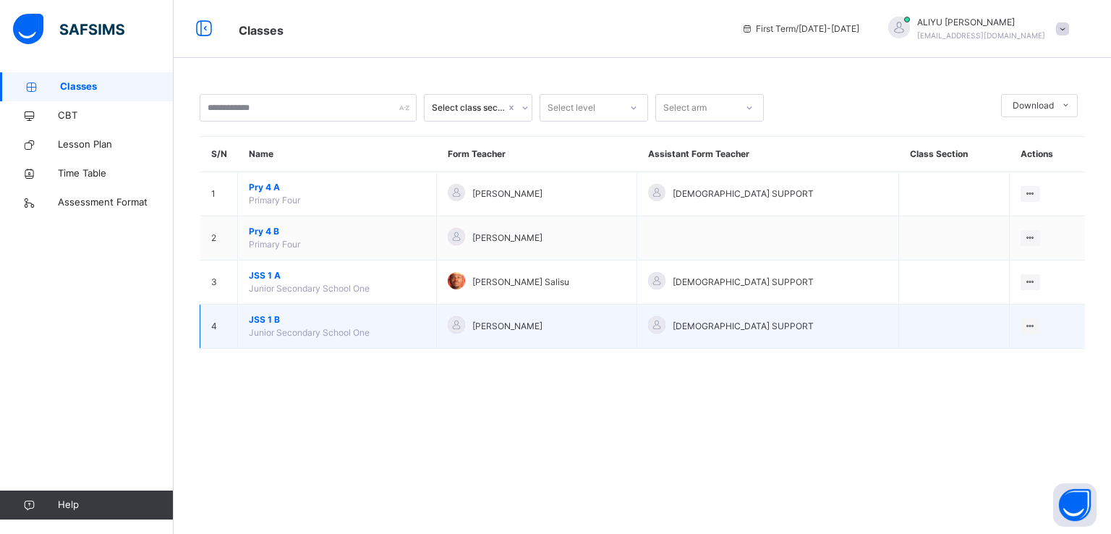
click at [525, 322] on span "[PERSON_NAME]" at bounding box center [507, 326] width 70 height 13
click at [1027, 333] on td "View Class" at bounding box center [1047, 327] width 75 height 44
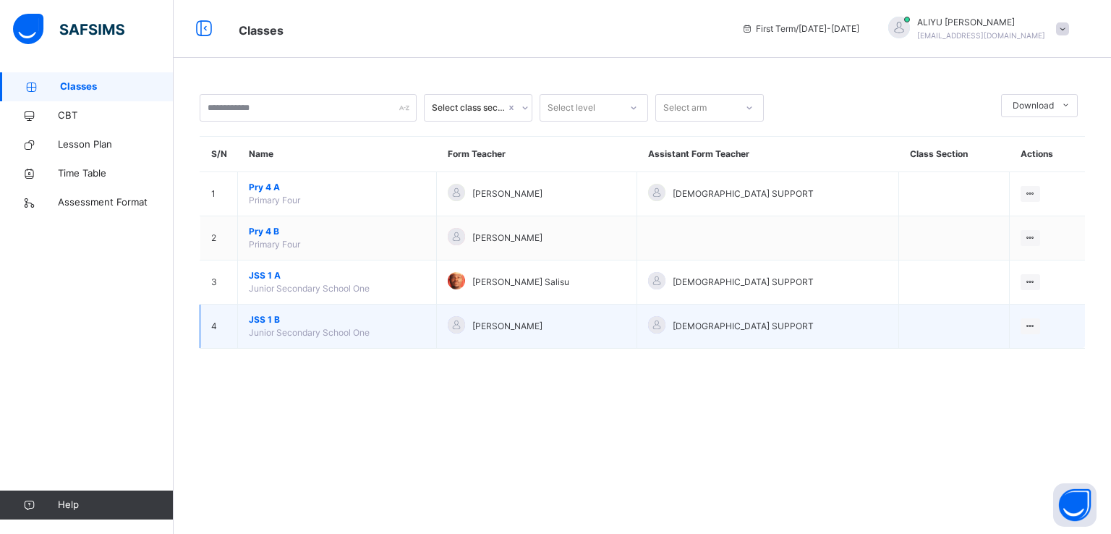
click at [1027, 333] on td "View Class" at bounding box center [1047, 327] width 75 height 44
drag, startPoint x: 1027, startPoint y: 333, endPoint x: 1021, endPoint y: 324, distance: 11.0
click at [1021, 324] on td "View Class" at bounding box center [1047, 327] width 75 height 44
click at [1019, 351] on div "View Class" at bounding box center [1011, 355] width 45 height 14
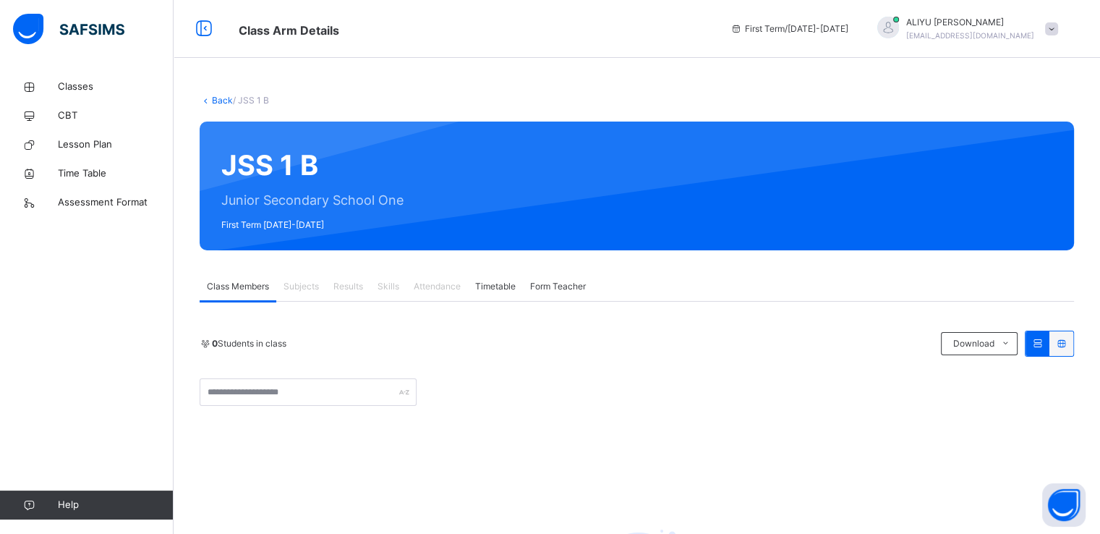
click at [544, 286] on span "Form Teacher" at bounding box center [558, 286] width 56 height 13
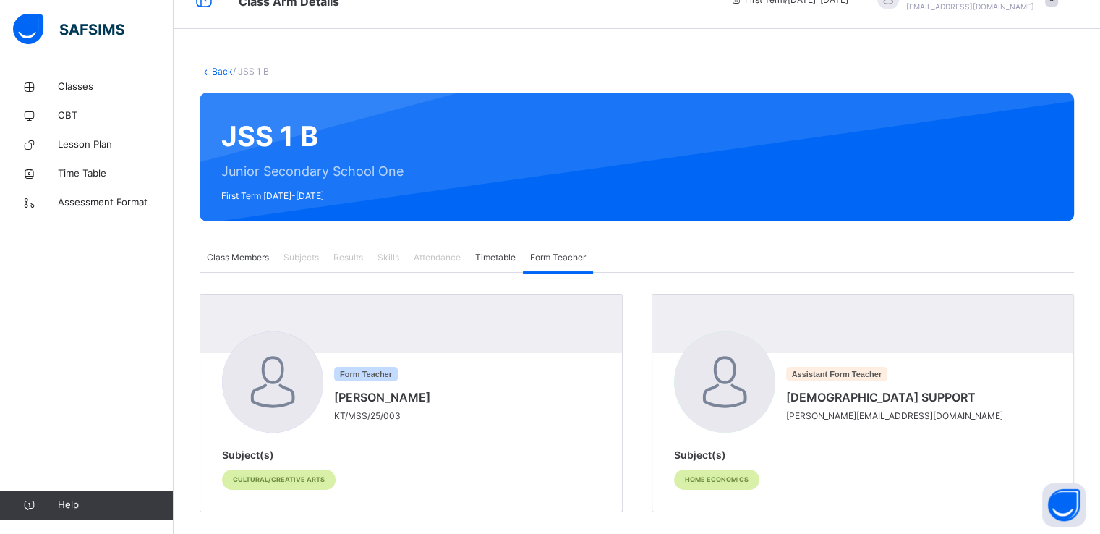
scroll to position [43, 0]
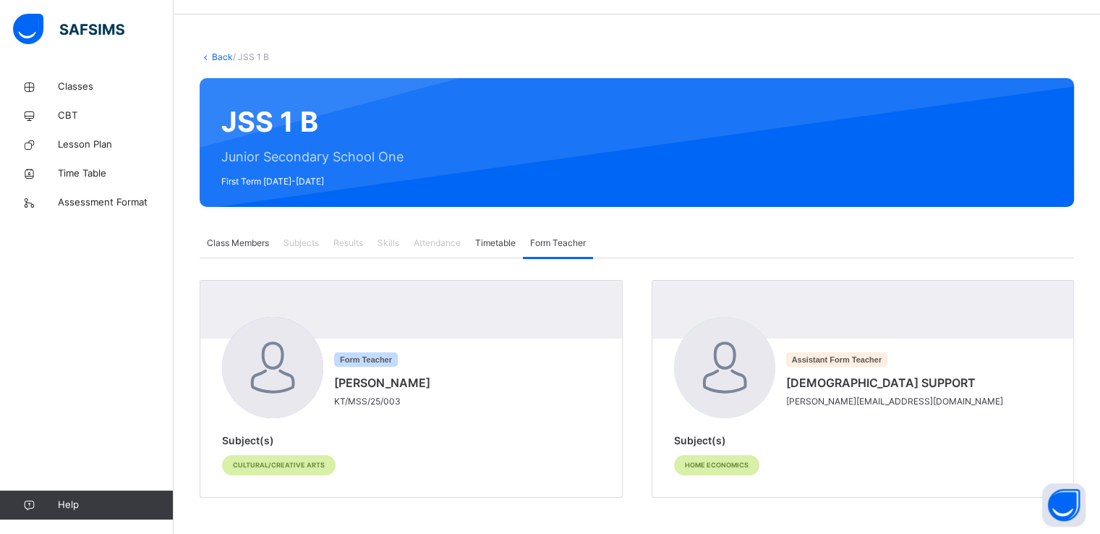
click at [397, 370] on span at bounding box center [385, 372] width 103 height 4
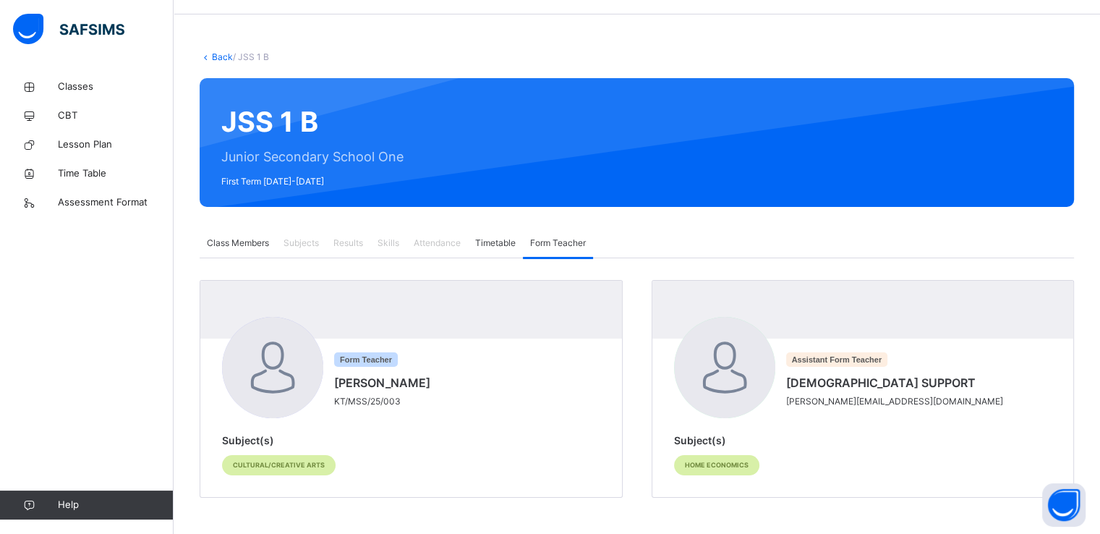
click at [397, 370] on span at bounding box center [385, 372] width 103 height 4
drag, startPoint x: 397, startPoint y: 370, endPoint x: 357, endPoint y: 389, distance: 44.0
click at [357, 389] on div "Form Teacher [PERSON_NAME]/MSS/25/003" at bounding box center [385, 380] width 103 height 56
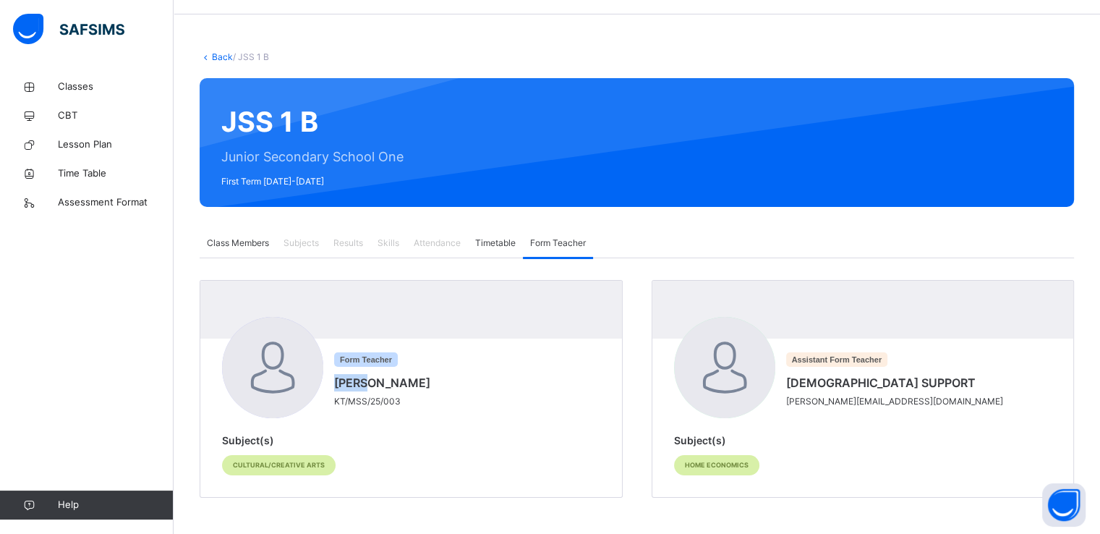
click at [357, 389] on span "[PERSON_NAME]" at bounding box center [382, 382] width 96 height 17
click at [289, 379] on div at bounding box center [272, 367] width 101 height 101
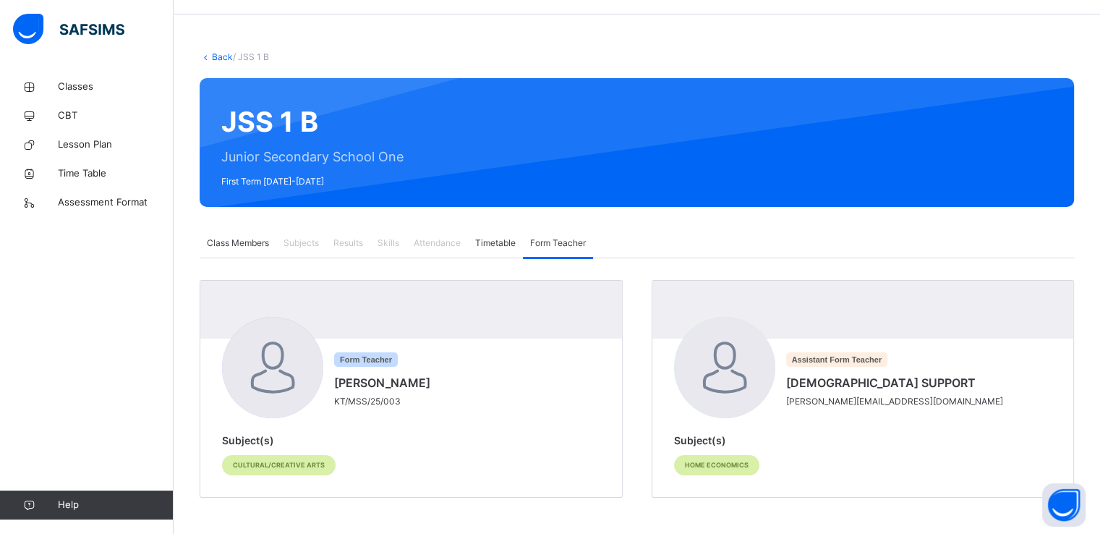
click at [289, 379] on div at bounding box center [272, 367] width 101 height 101
click at [425, 247] on span "Attendance" at bounding box center [437, 243] width 47 height 13
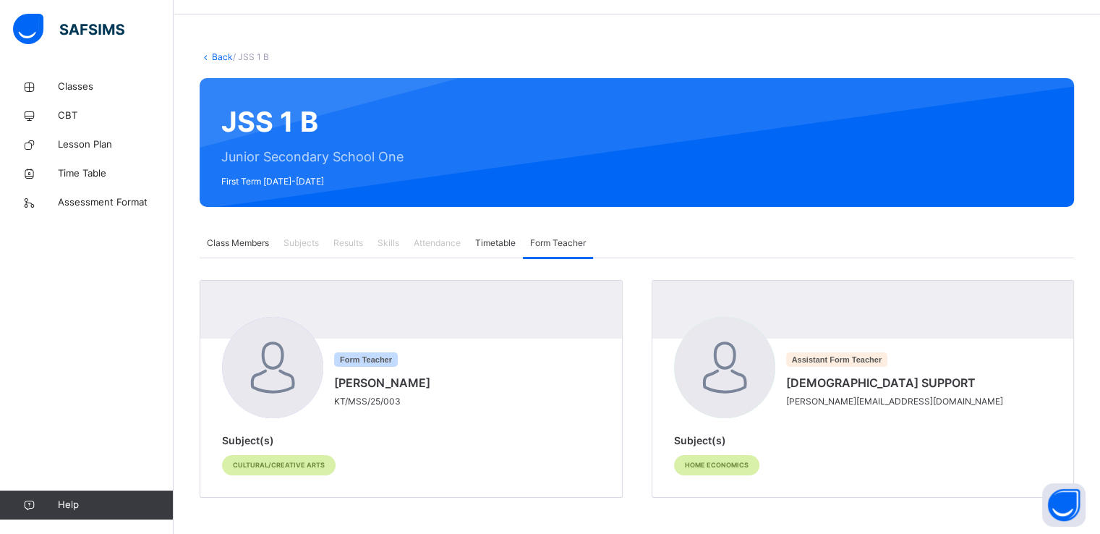
click at [425, 247] on span "Attendance" at bounding box center [437, 243] width 47 height 13
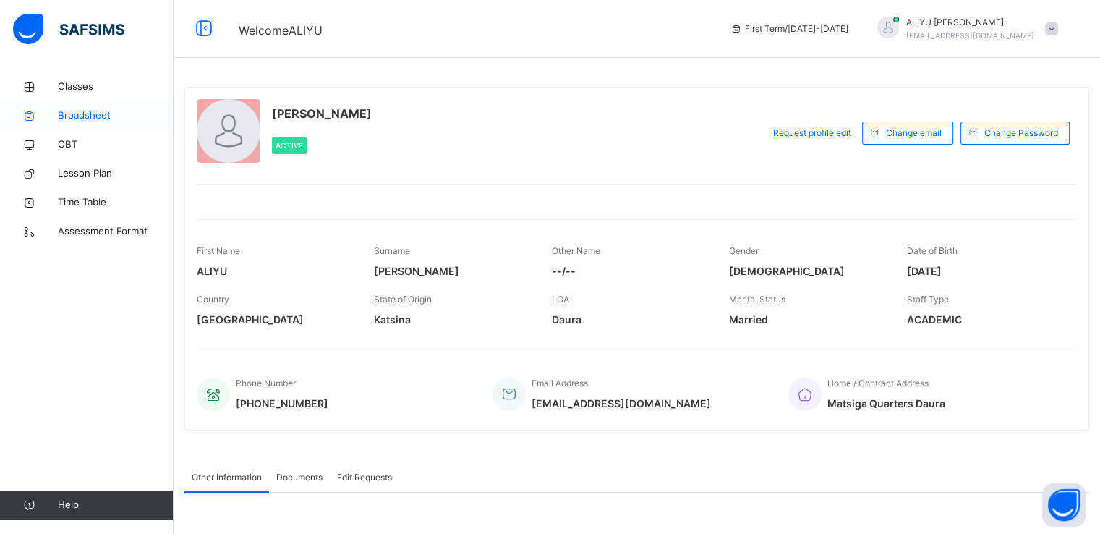
click at [94, 111] on span "Broadsheet" at bounding box center [116, 116] width 116 height 14
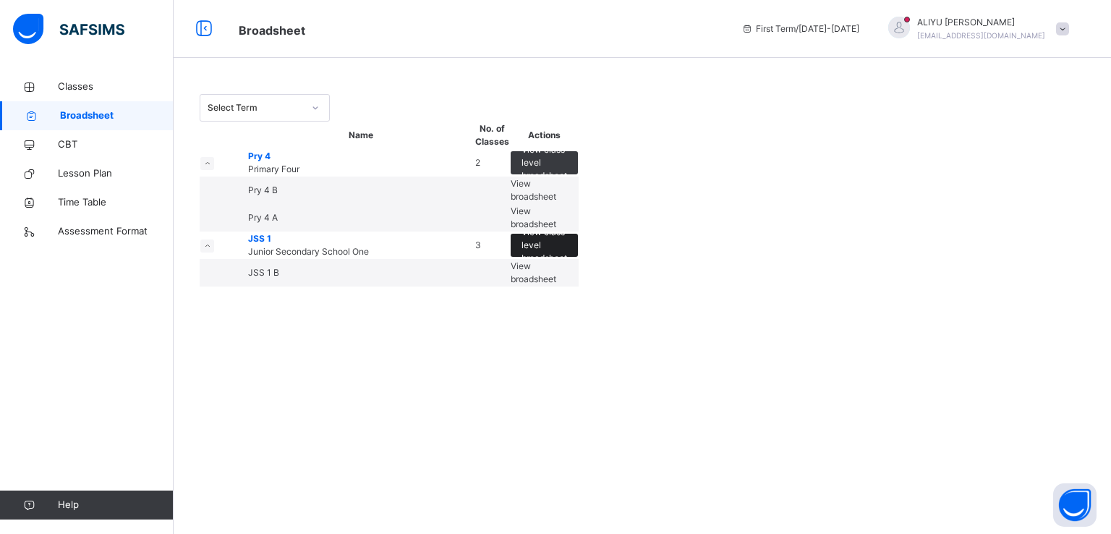
click at [578, 257] on div "View class level broadsheet" at bounding box center [544, 245] width 67 height 23
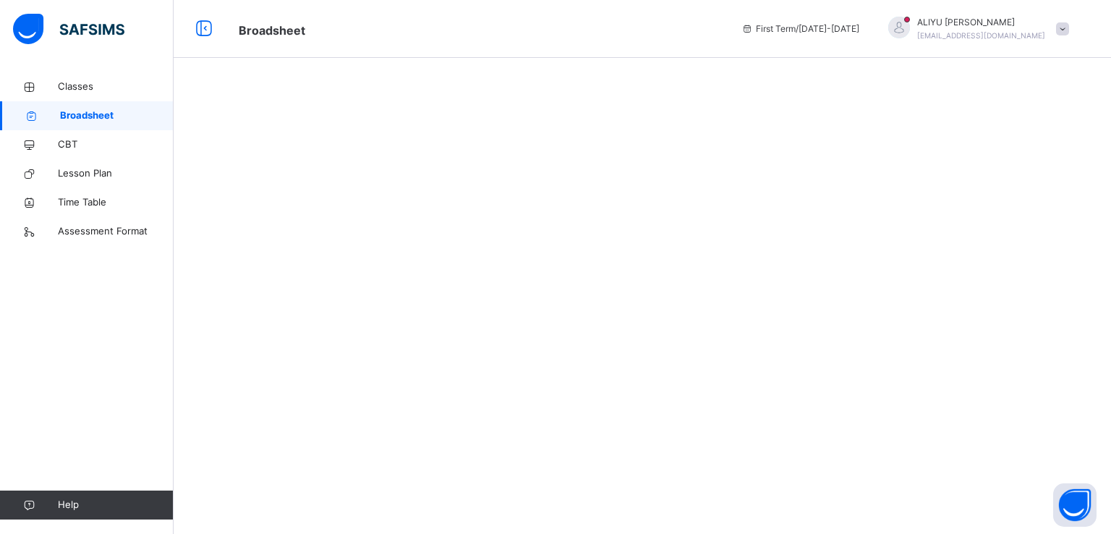
click at [945, 310] on div at bounding box center [642, 267] width 937 height 534
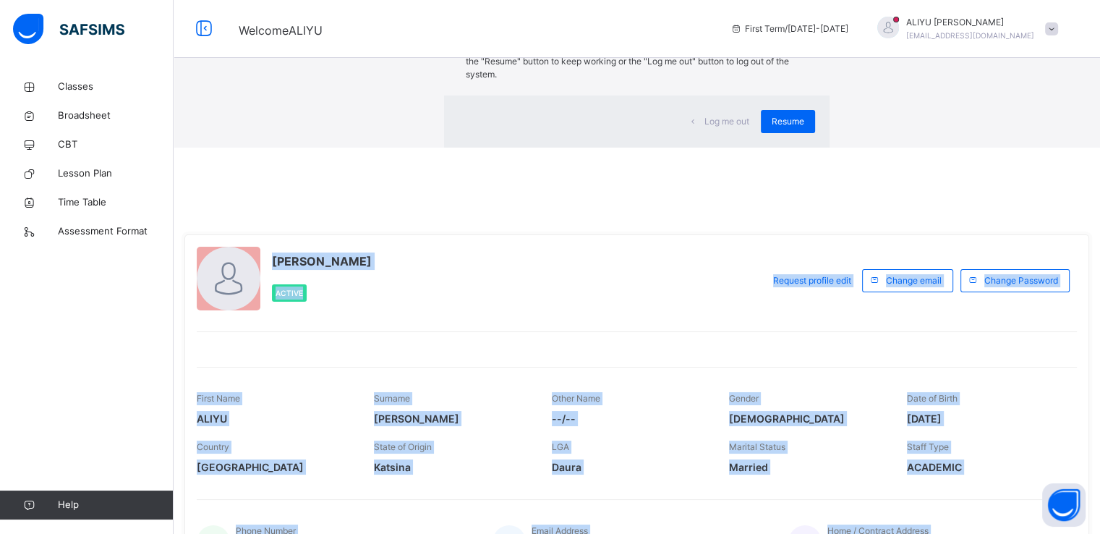
scroll to position [223, 0]
